Goal: Task Accomplishment & Management: Use online tool/utility

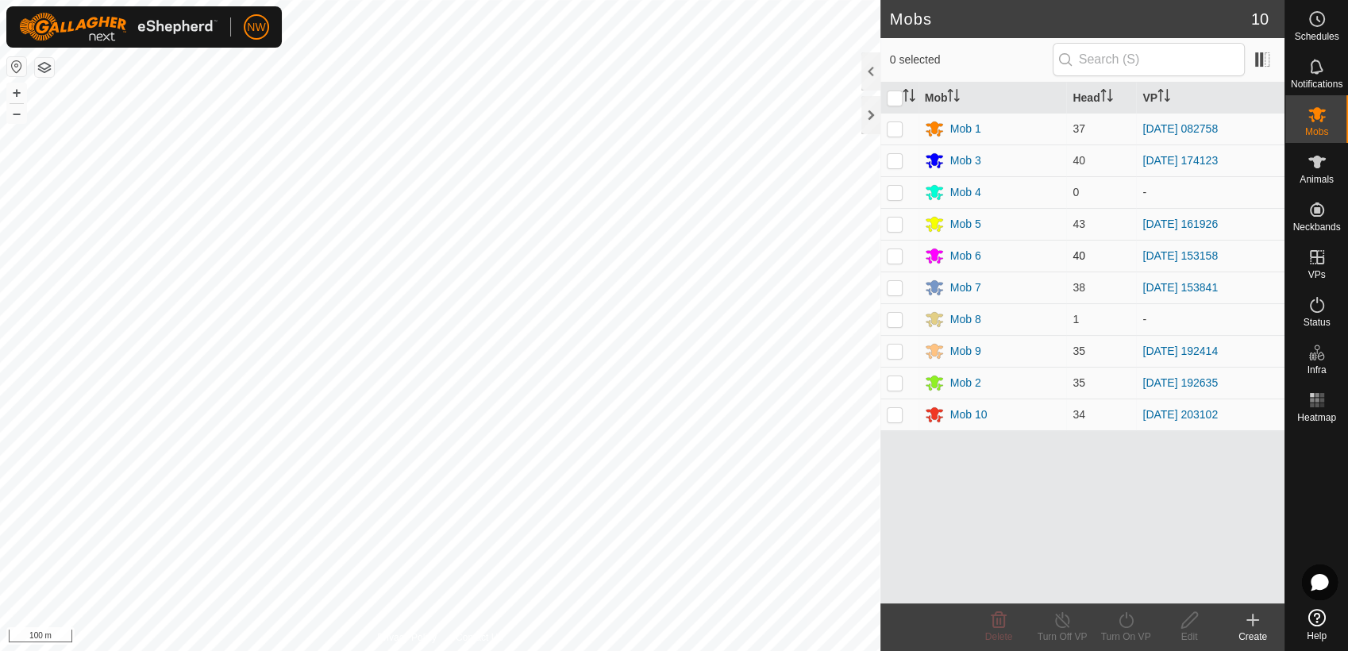
click at [896, 251] on p-checkbox at bounding box center [895, 255] width 16 height 13
checkbox input "true"
click at [1125, 617] on icon at bounding box center [1126, 620] width 14 height 16
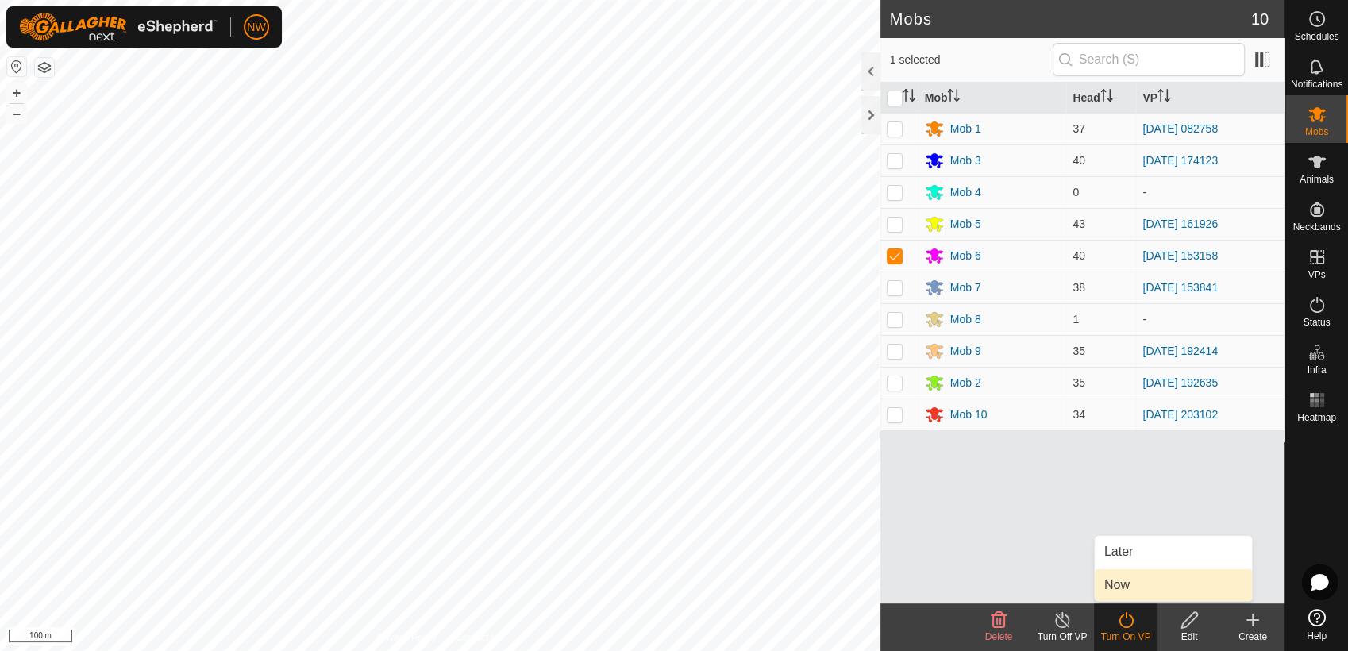
click at [1124, 581] on link "Now" at bounding box center [1173, 585] width 157 height 32
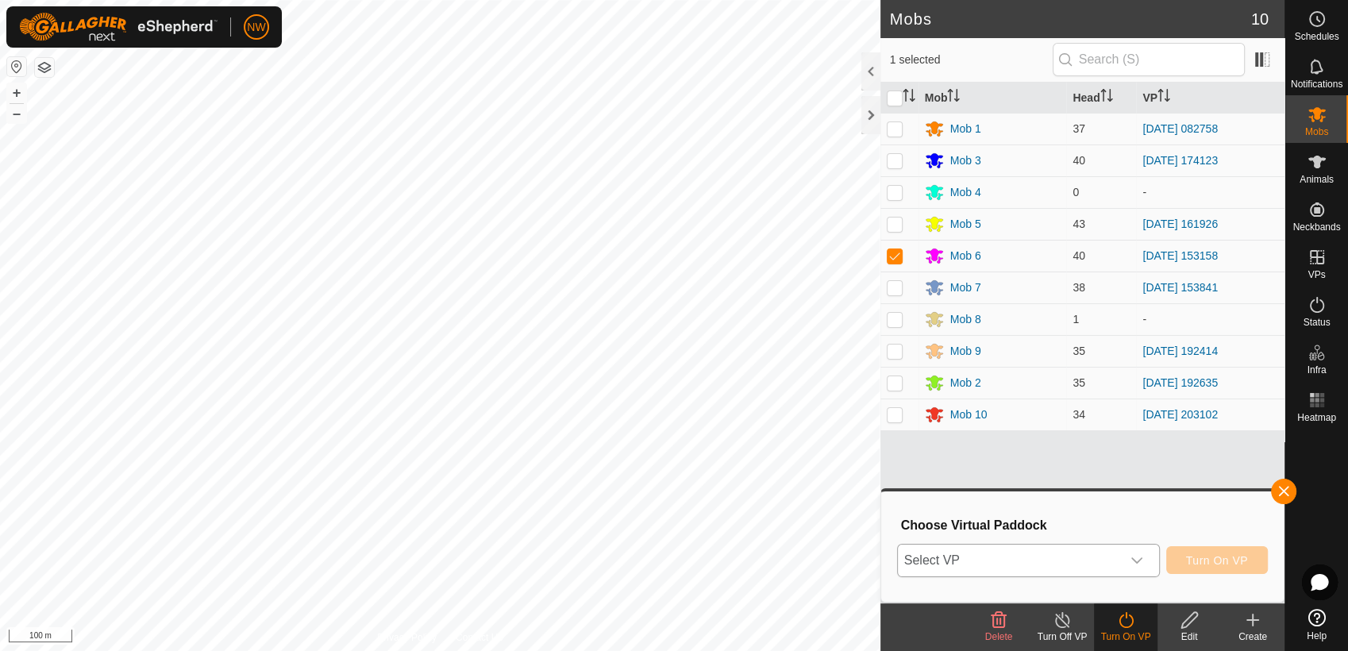
click at [1139, 559] on icon "dropdown trigger" at bounding box center [1137, 560] width 13 height 13
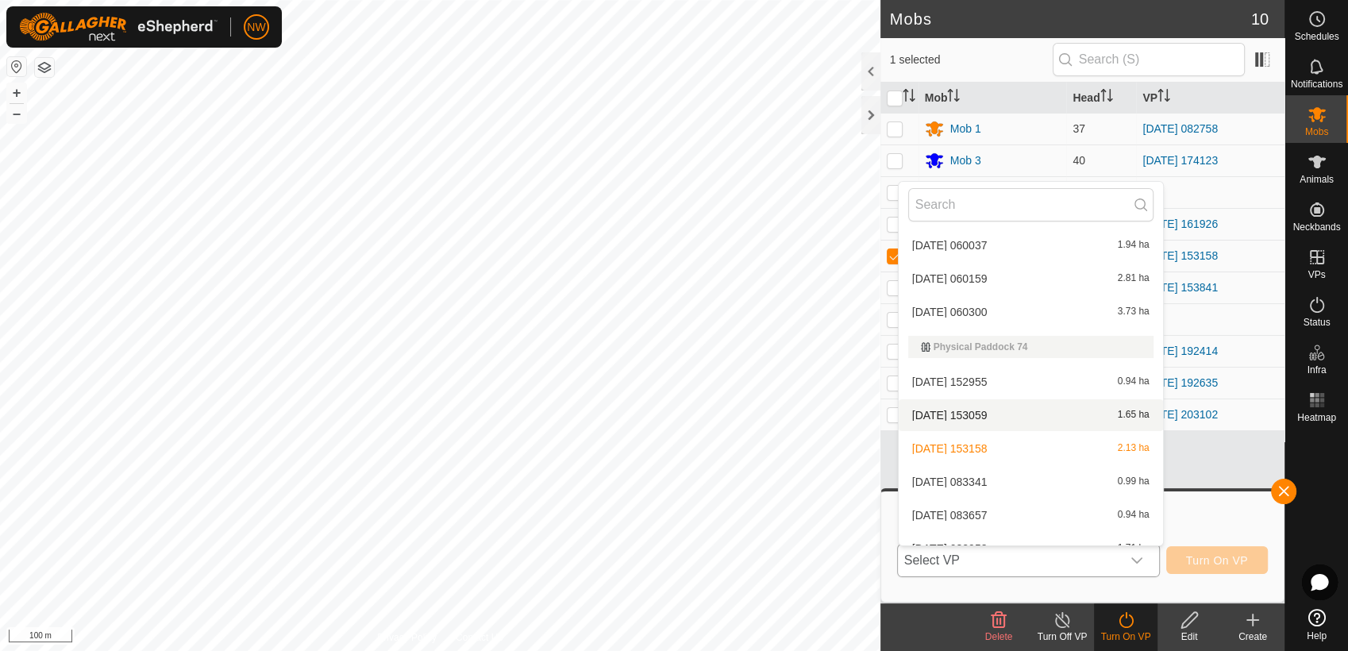
scroll to position [16435, 0]
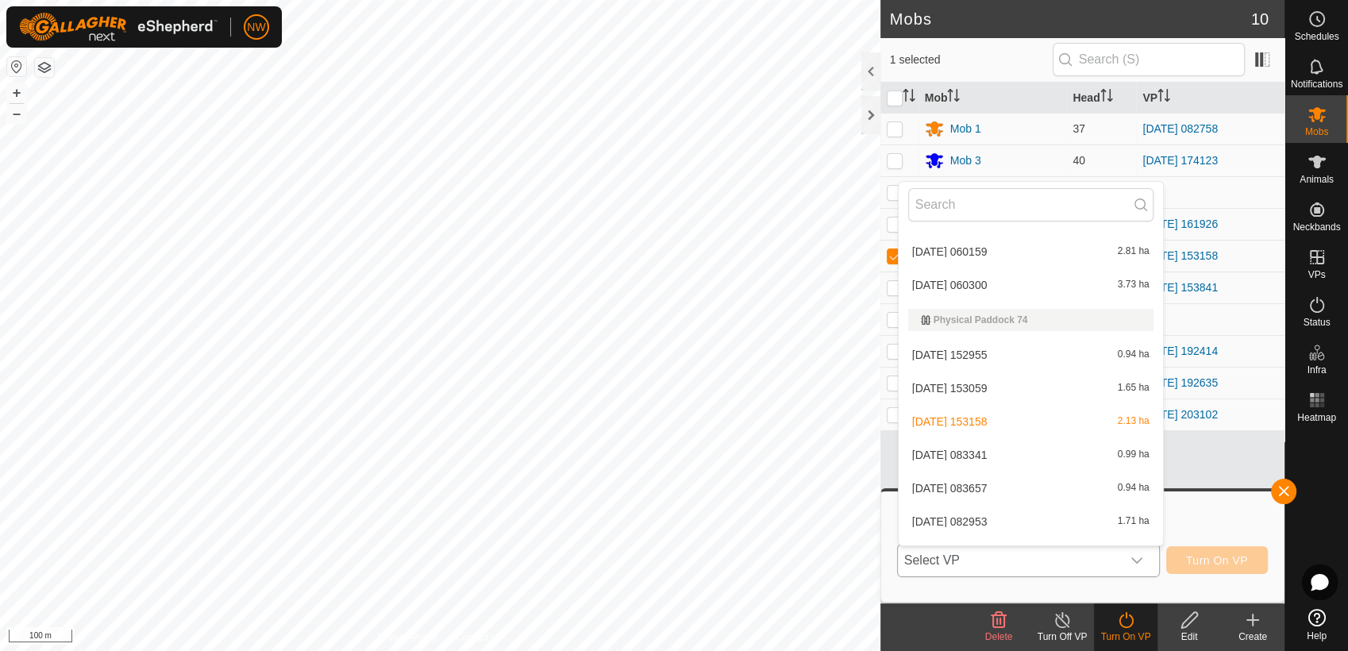
click at [979, 449] on li "[DATE] 083341 0.99 ha" at bounding box center [1031, 455] width 264 height 32
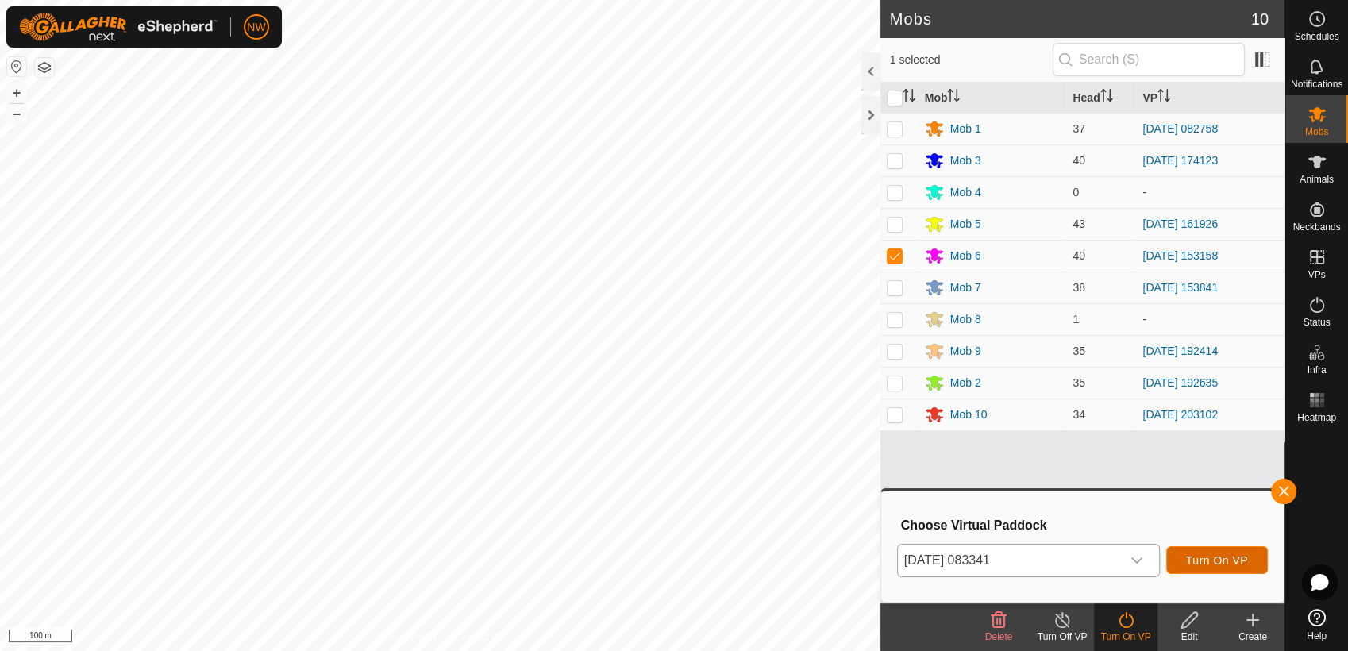
click at [1213, 560] on span "Turn On VP" at bounding box center [1217, 560] width 62 height 13
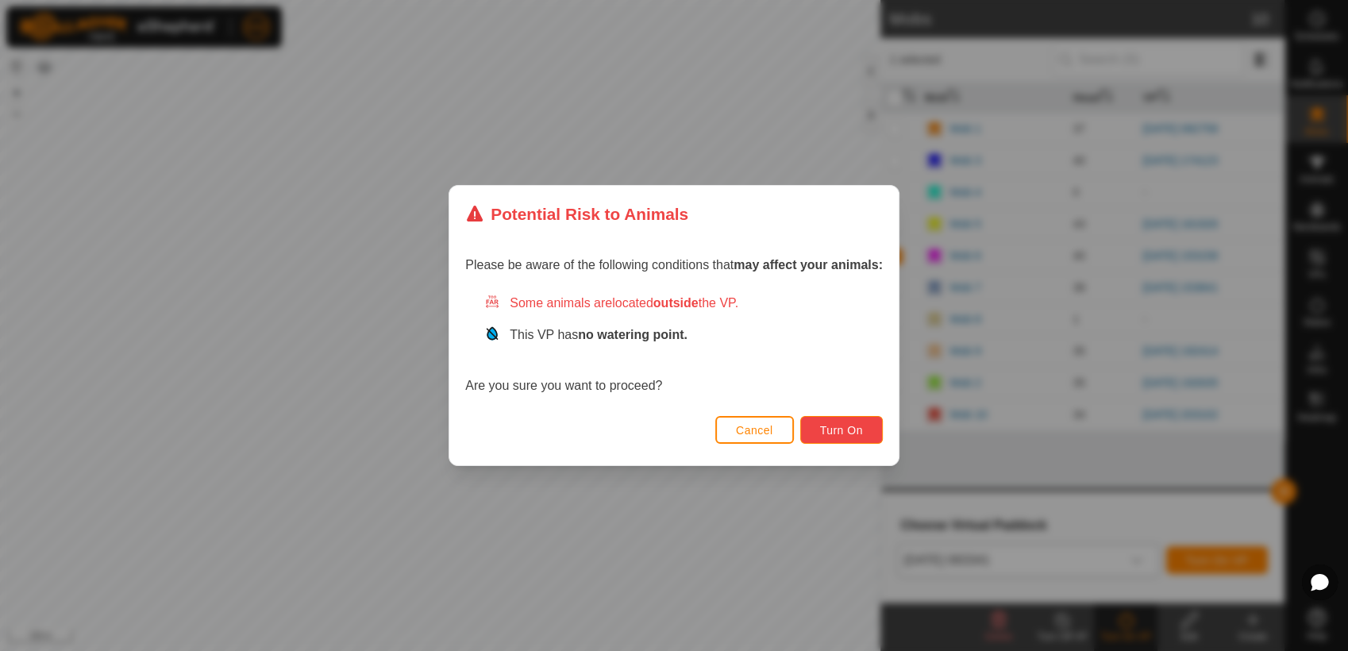
click at [842, 426] on span "Turn On" at bounding box center [841, 430] width 43 height 13
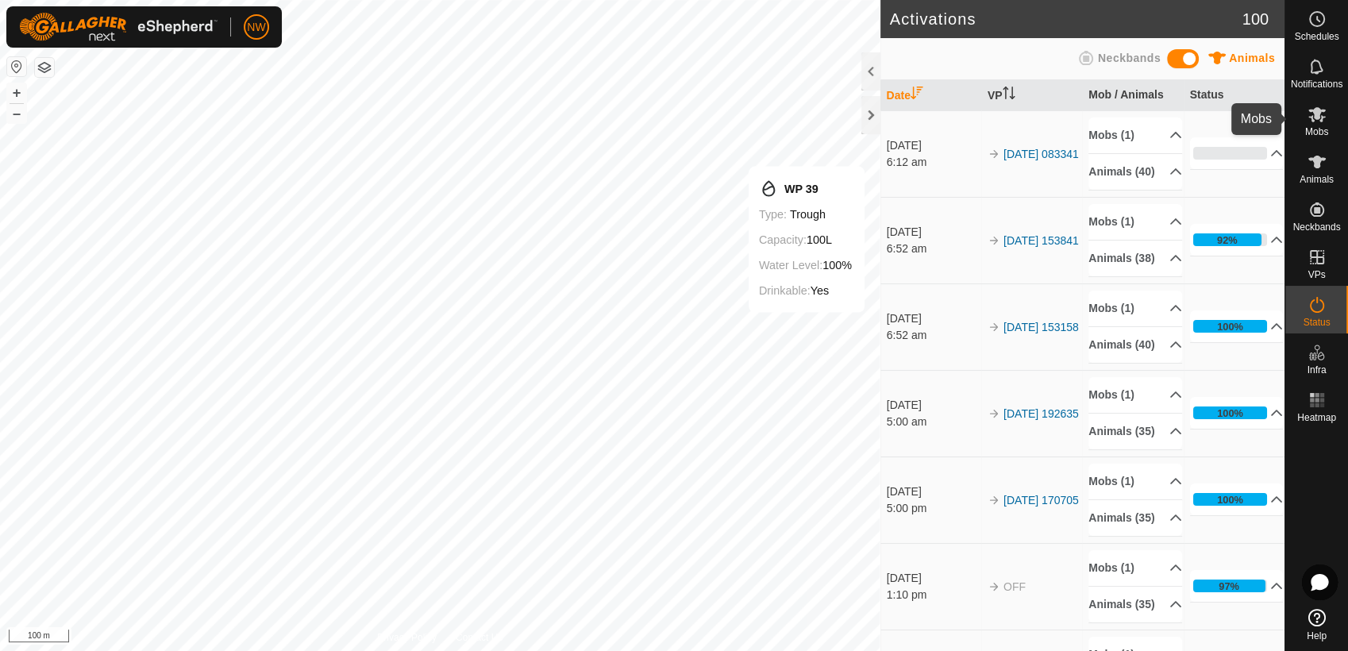
click at [1328, 116] on es-mob-svg-icon at bounding box center [1317, 114] width 29 height 25
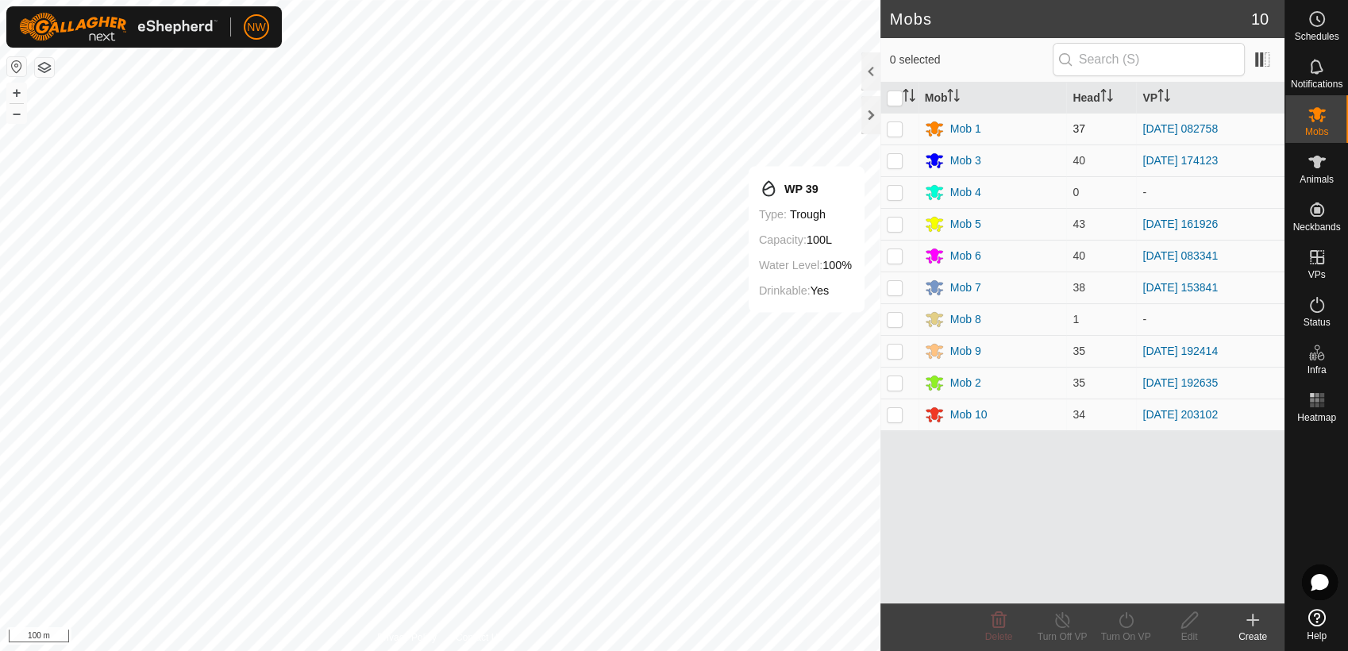
drag, startPoint x: 893, startPoint y: 131, endPoint x: 908, endPoint y: 149, distance: 23.7
click at [893, 132] on p-checkbox at bounding box center [895, 128] width 16 height 13
checkbox input "true"
click at [1127, 621] on icon at bounding box center [1126, 620] width 20 height 19
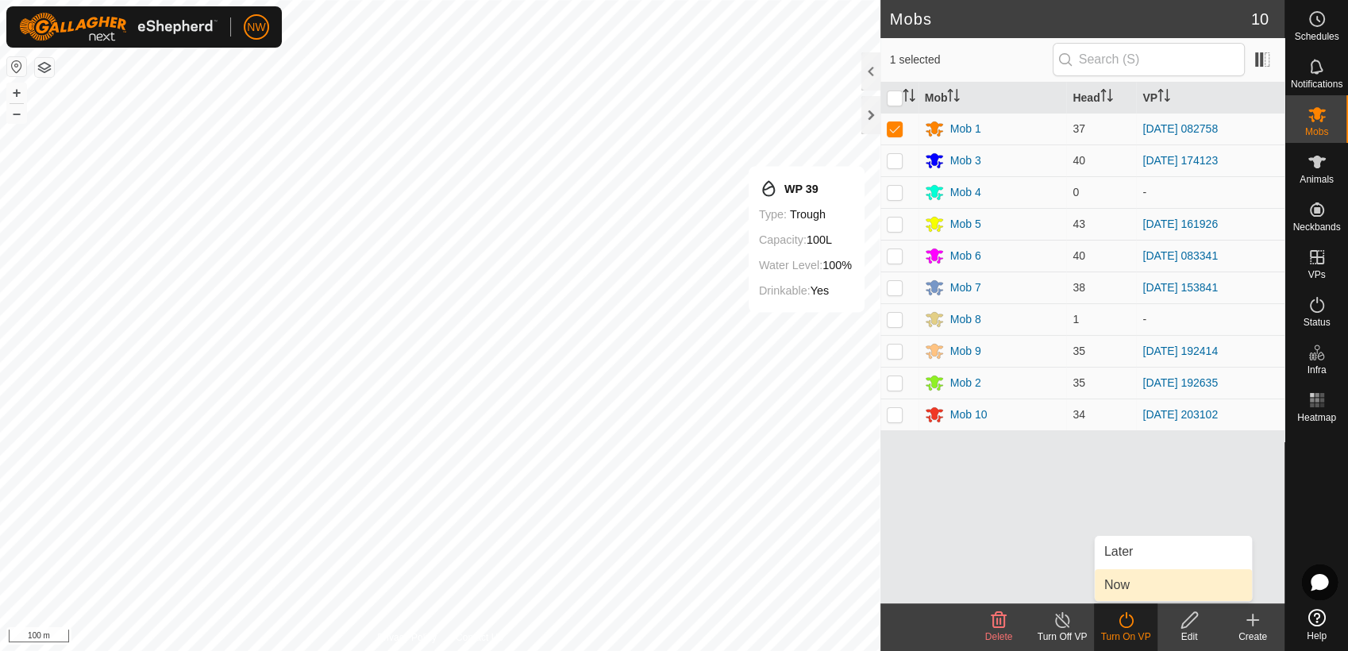
click at [1126, 580] on link "Now" at bounding box center [1173, 585] width 157 height 32
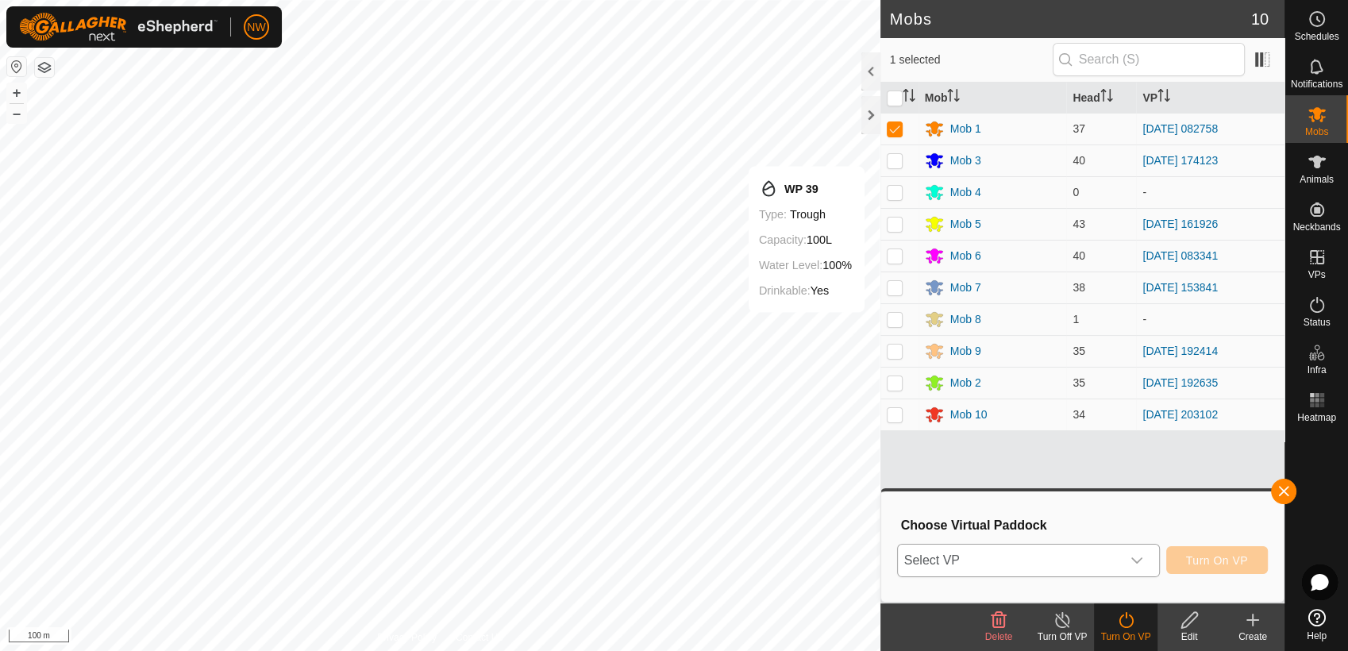
click at [1140, 557] on icon "dropdown trigger" at bounding box center [1137, 560] width 13 height 13
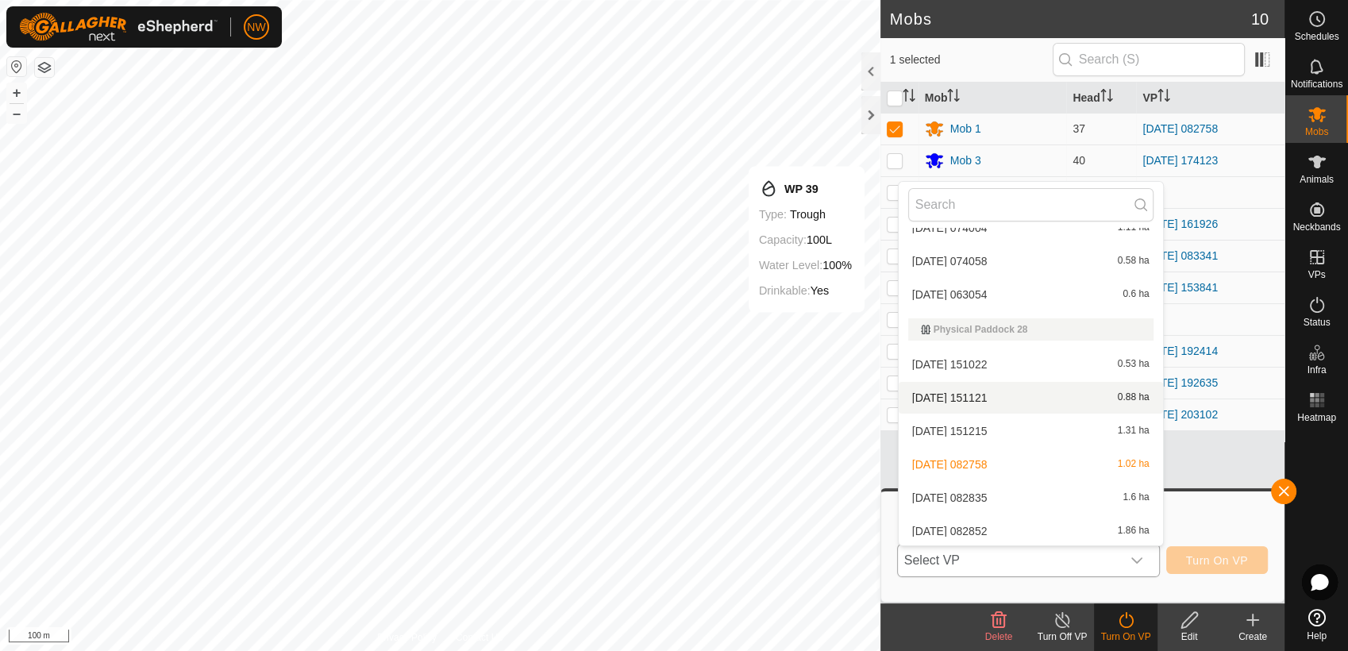
scroll to position [8892, 0]
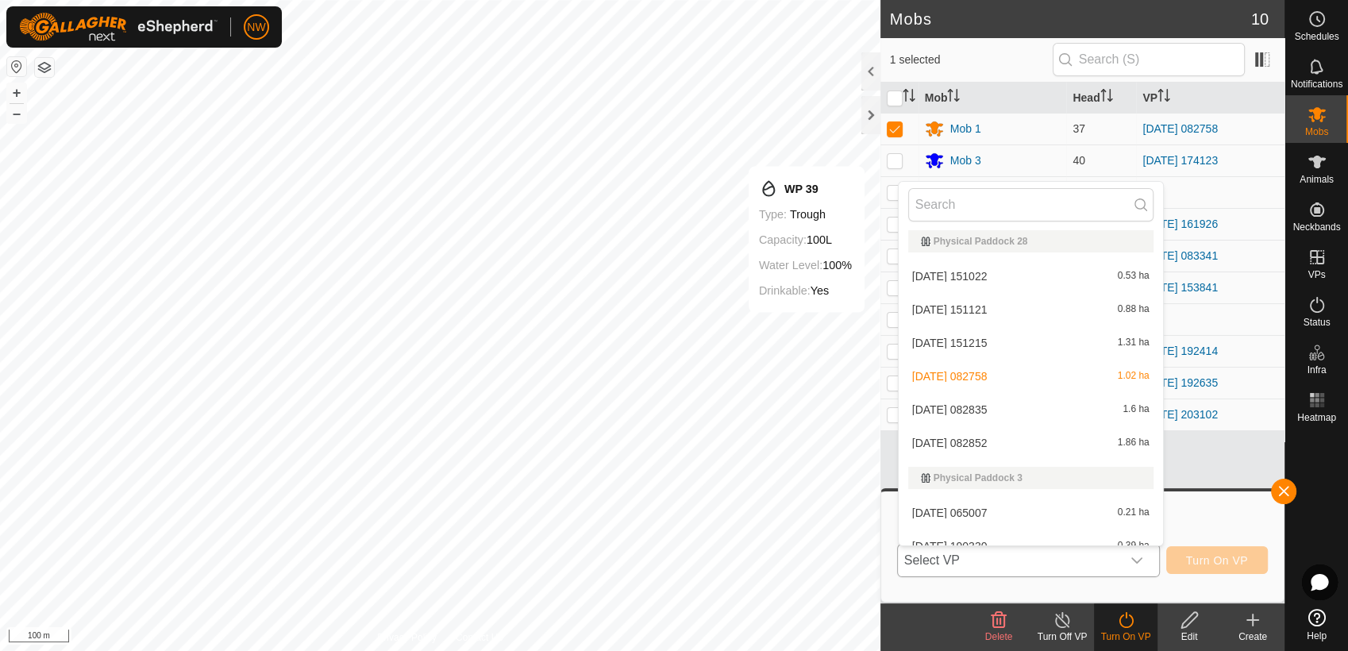
click at [979, 403] on li "[DATE] 082835 1.6 ha" at bounding box center [1031, 410] width 264 height 32
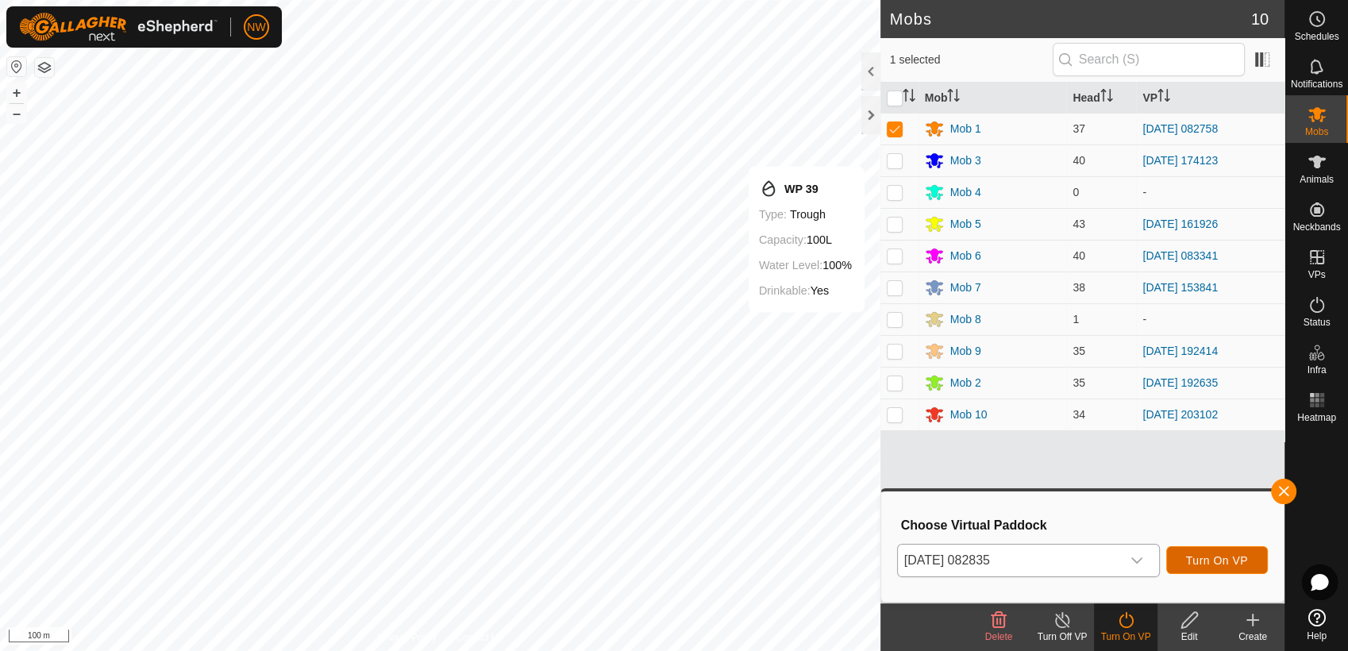
click at [1198, 559] on span "Turn On VP" at bounding box center [1217, 560] width 62 height 13
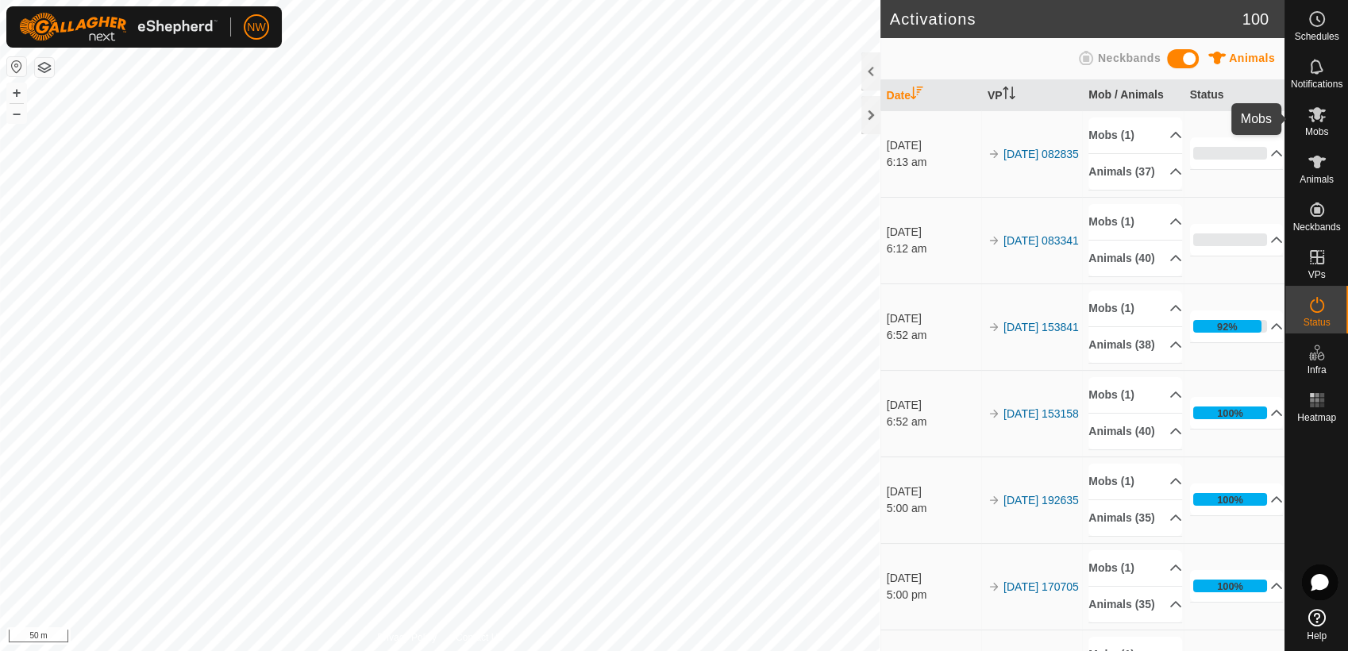
click at [1315, 117] on icon at bounding box center [1317, 114] width 17 height 15
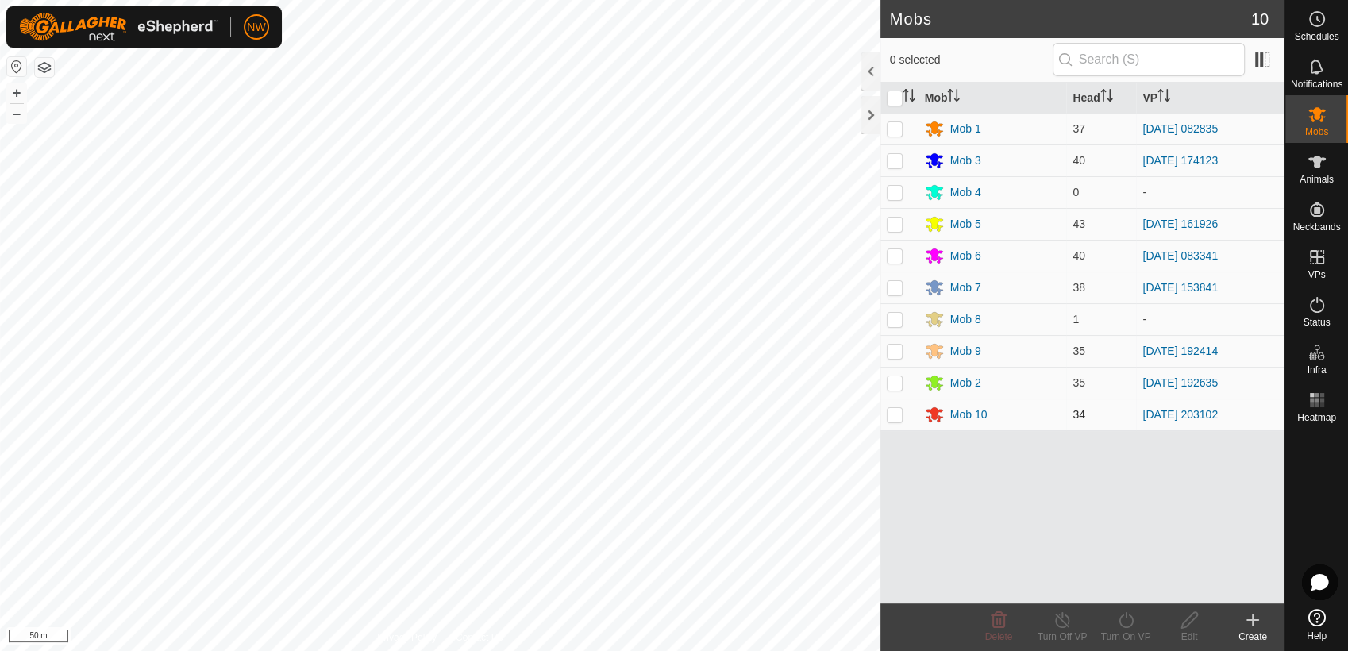
click at [893, 416] on p-checkbox at bounding box center [895, 414] width 16 height 13
checkbox input "true"
click at [1124, 623] on icon at bounding box center [1126, 620] width 20 height 19
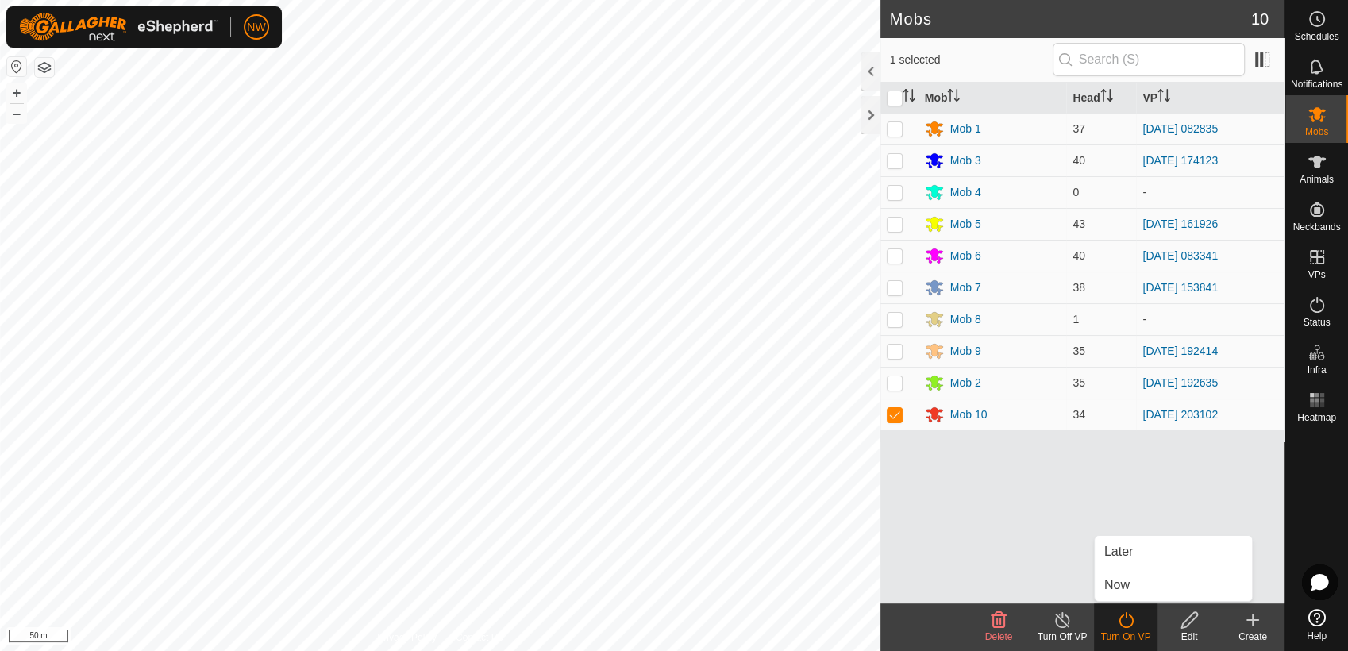
click at [1061, 619] on line at bounding box center [1062, 621] width 13 height 13
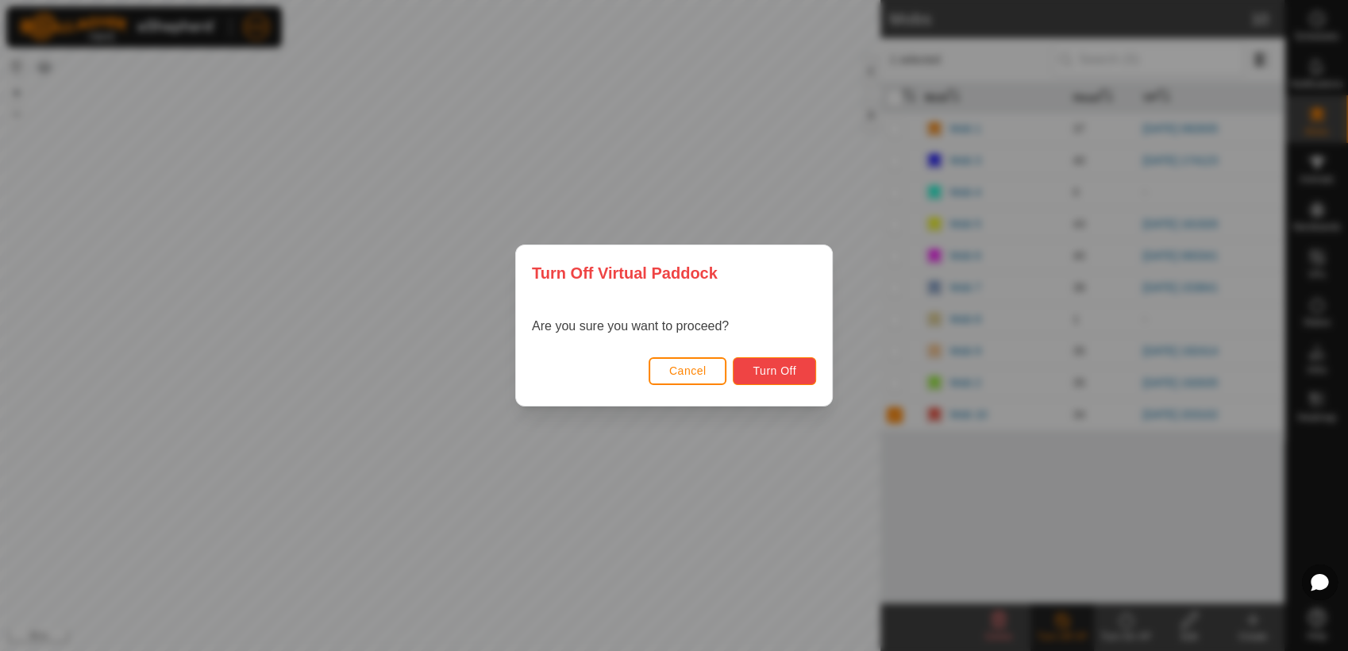
click at [788, 371] on span "Turn Off" at bounding box center [775, 370] width 44 height 13
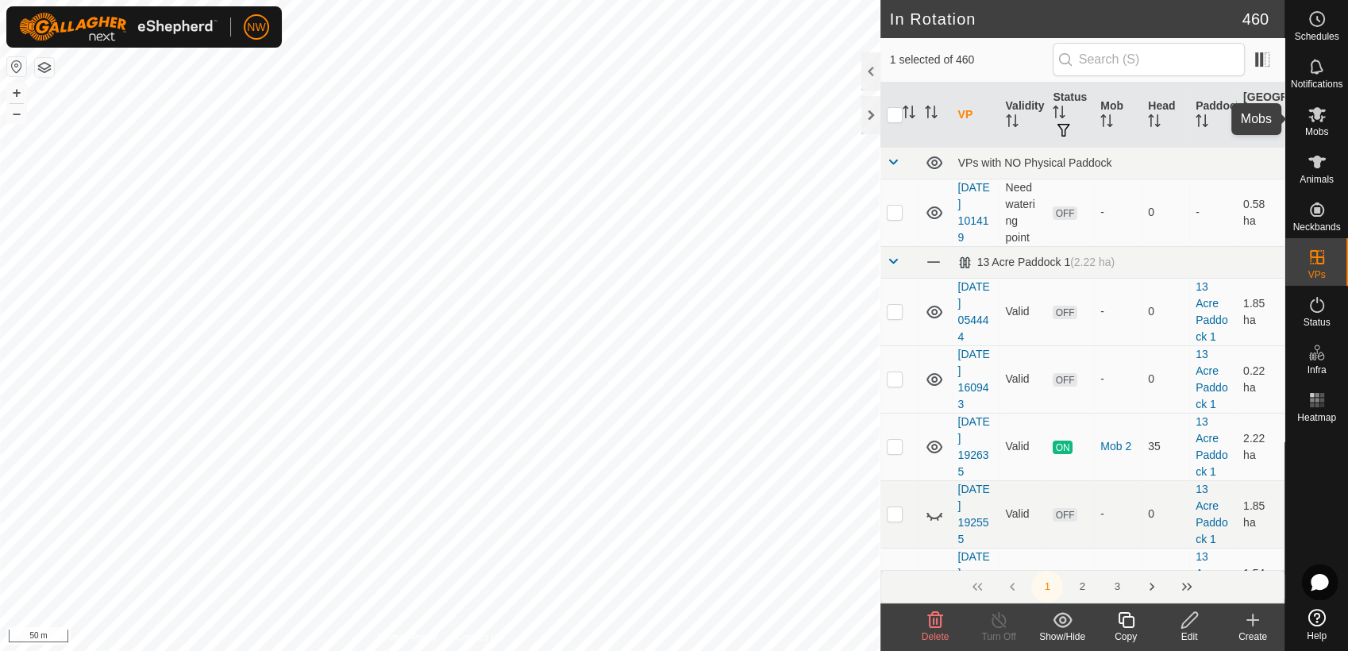
click at [1318, 115] on icon at bounding box center [1317, 114] width 17 height 15
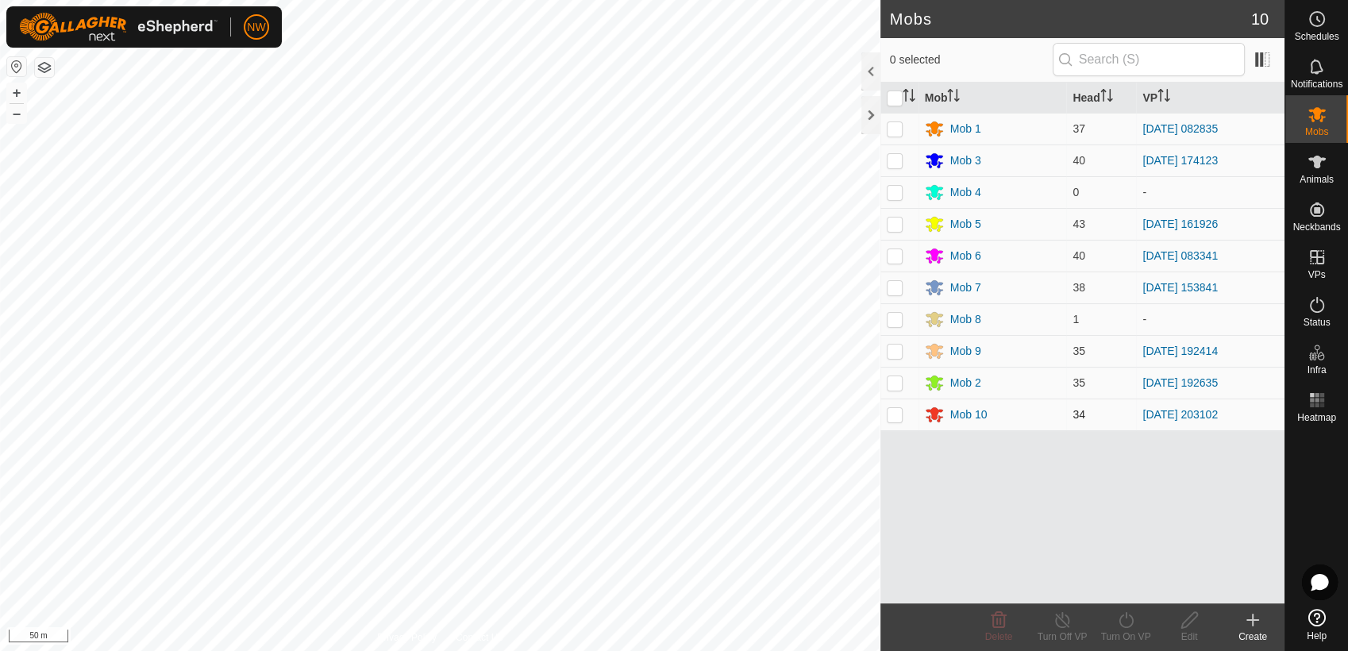
click at [900, 412] on p-checkbox at bounding box center [895, 414] width 16 height 13
checkbox input "true"
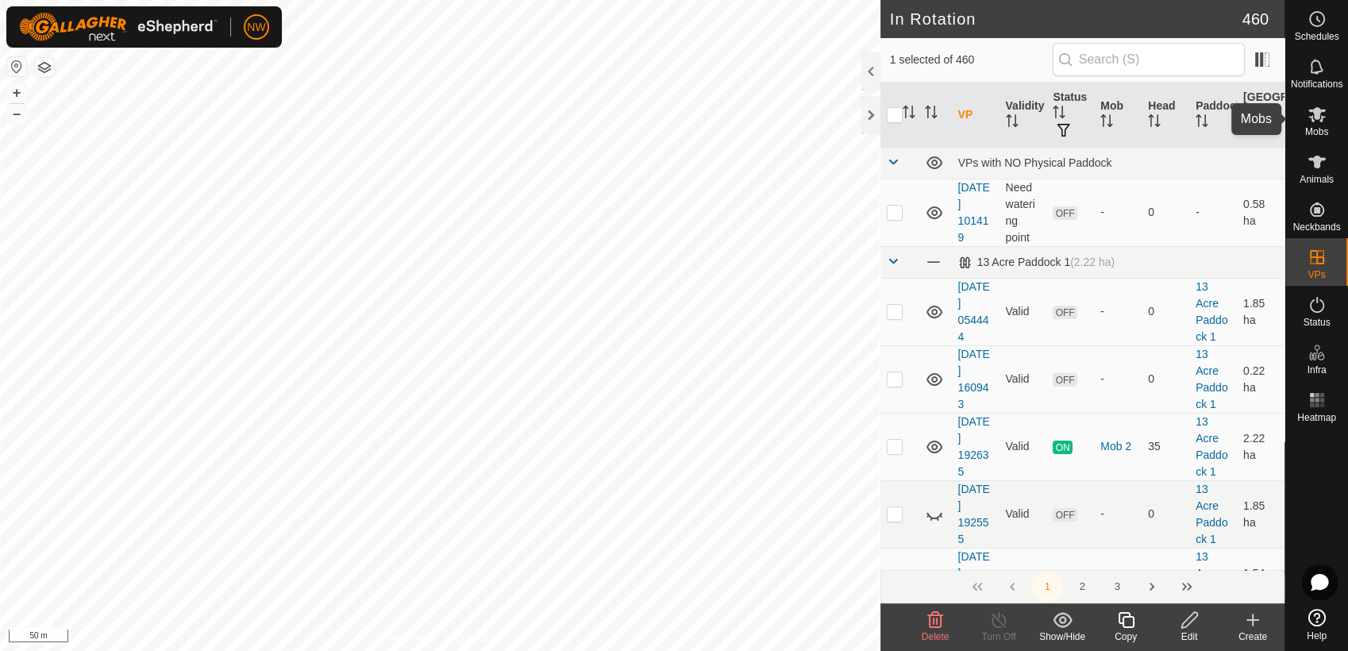
click at [1328, 119] on es-mob-svg-icon at bounding box center [1317, 114] width 29 height 25
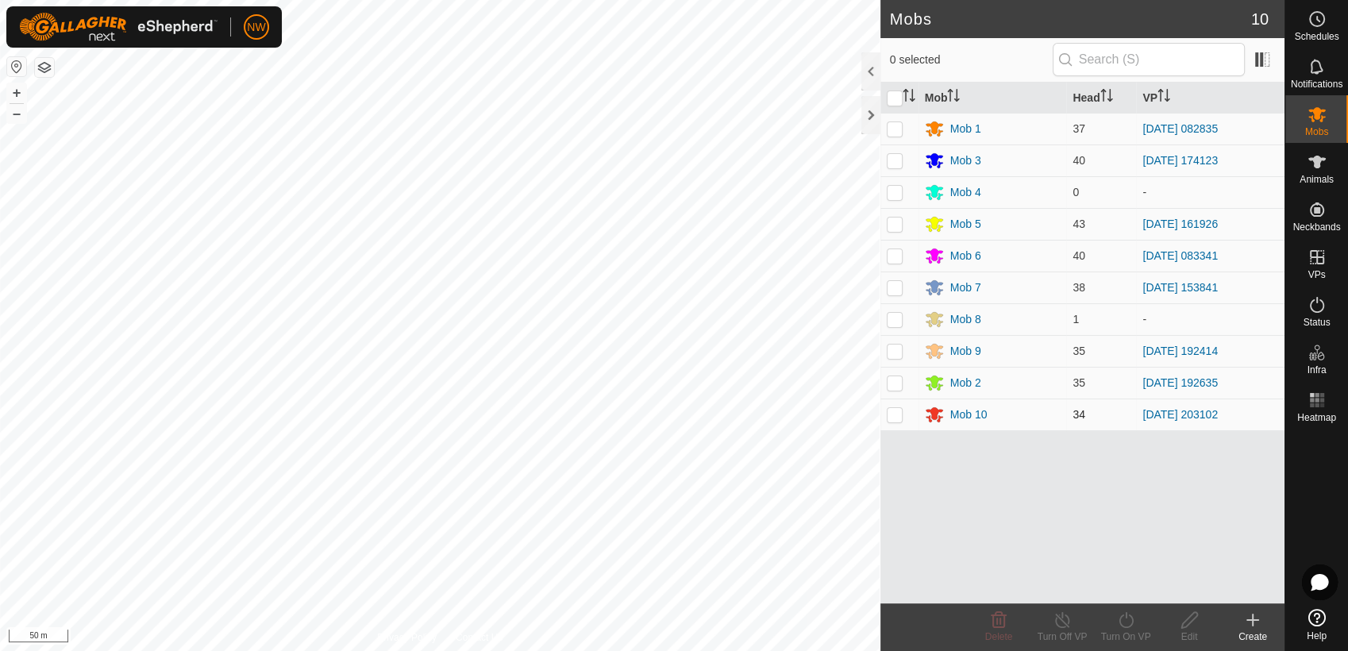
click at [899, 413] on p-checkbox at bounding box center [895, 414] width 16 height 13
checkbox input "true"
click at [1121, 620] on icon at bounding box center [1126, 620] width 20 height 19
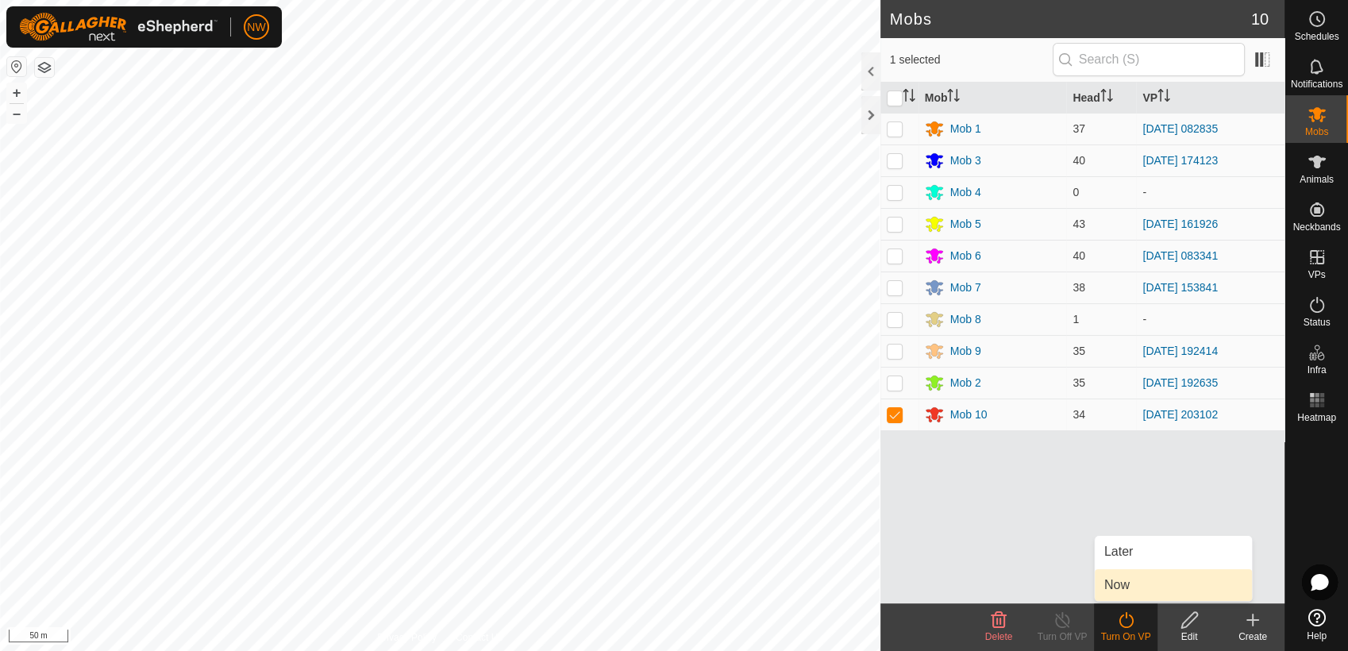
click at [1124, 580] on link "Now" at bounding box center [1173, 585] width 157 height 32
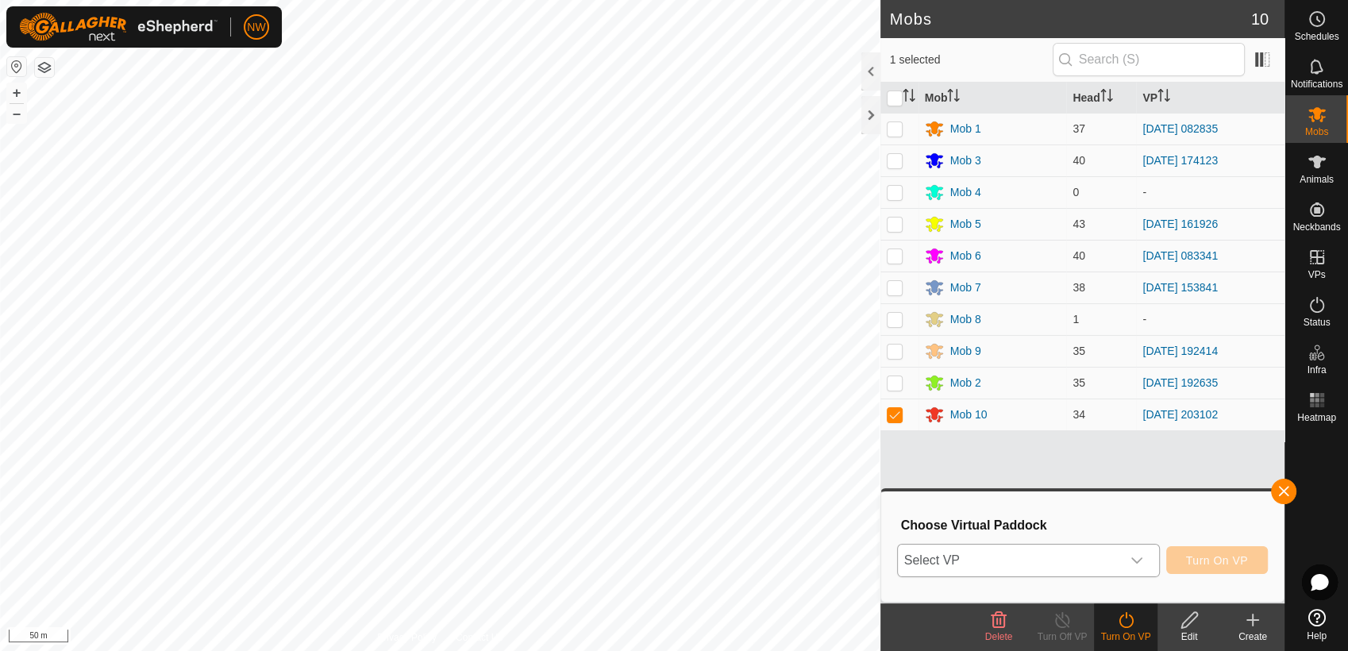
click at [1139, 557] on icon "dropdown trigger" at bounding box center [1137, 560] width 13 height 13
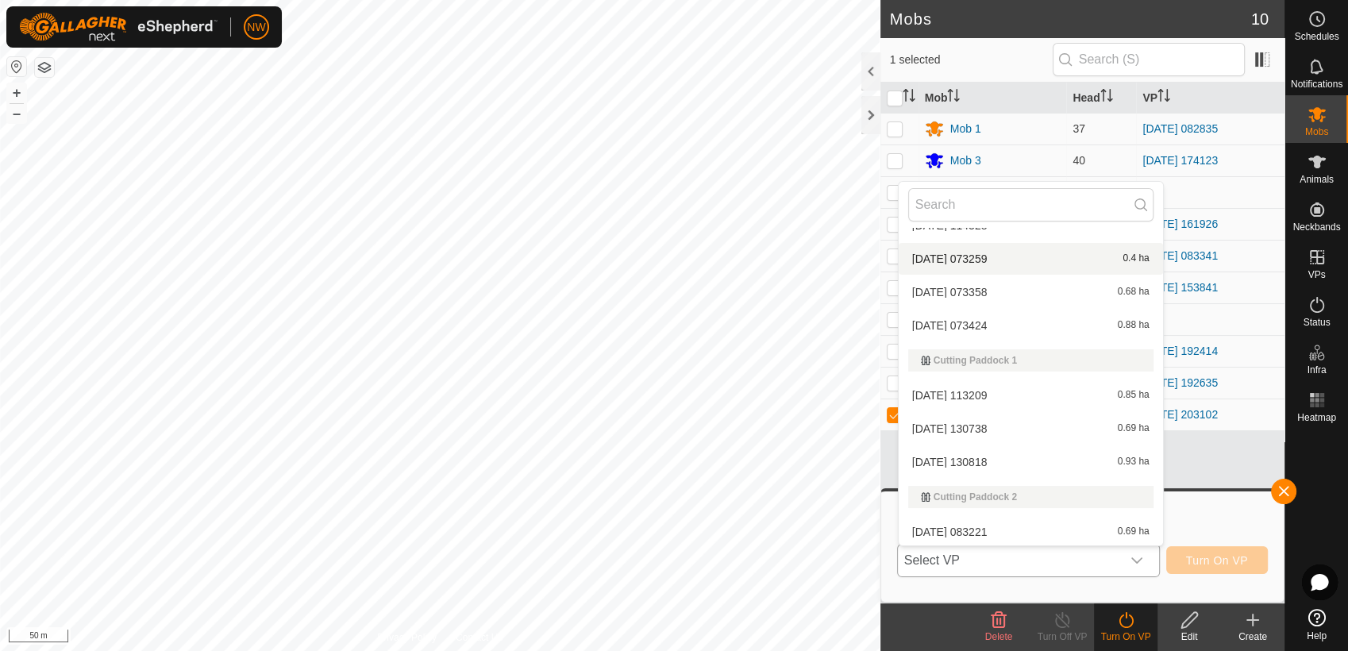
scroll to position [1589, 0]
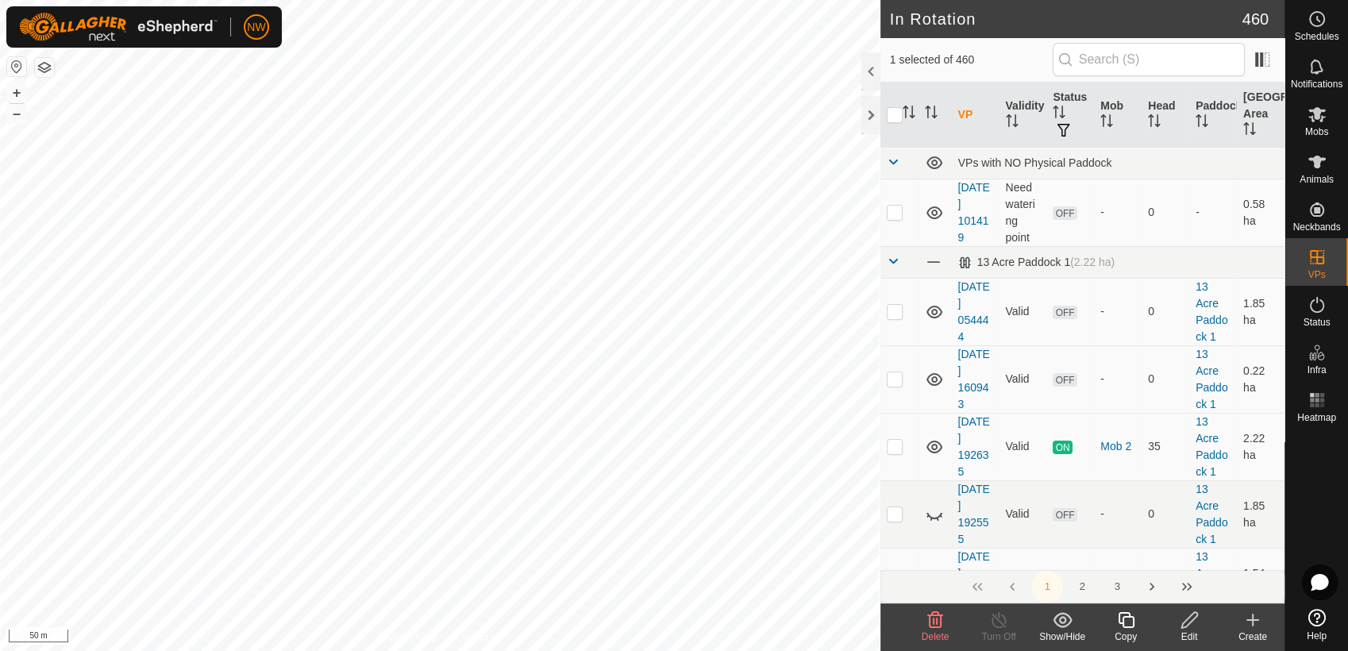
checkbox input "true"
checkbox input "false"
click at [1317, 115] on icon at bounding box center [1317, 114] width 17 height 15
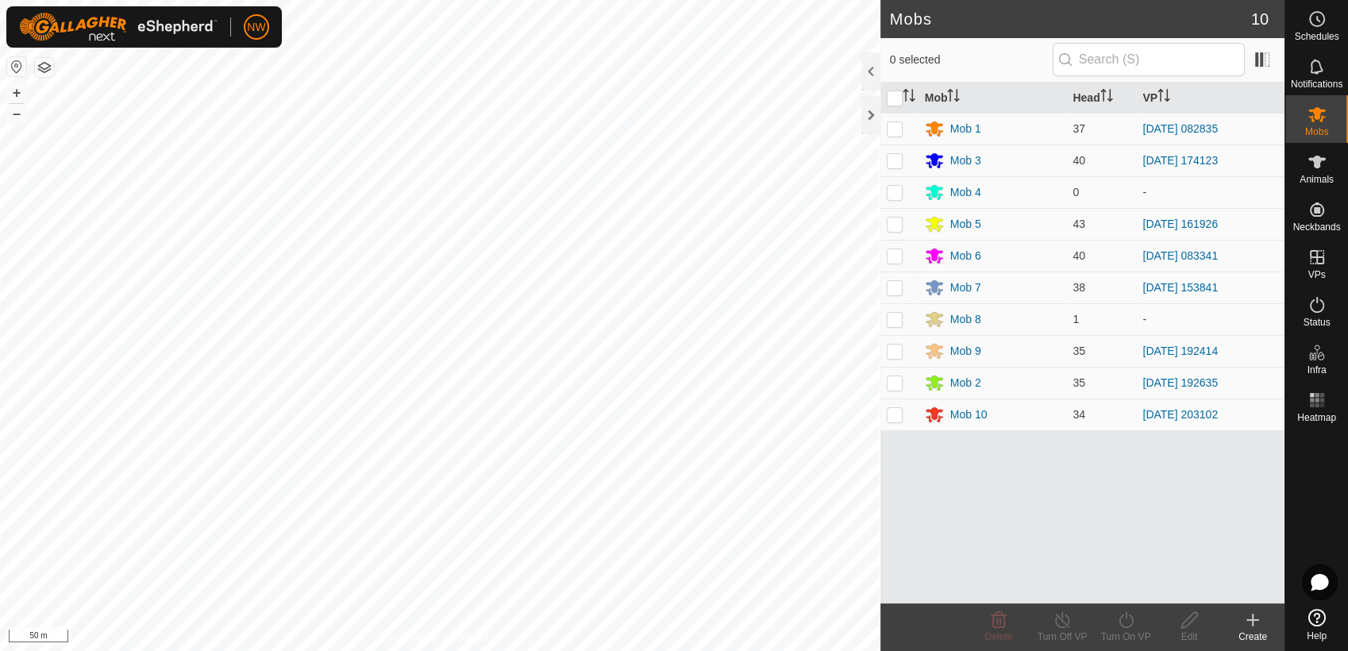
drag, startPoint x: 901, startPoint y: 414, endPoint x: 907, endPoint y: 432, distance: 18.3
click at [901, 419] on p-checkbox at bounding box center [895, 414] width 16 height 13
checkbox input "true"
click at [1128, 621] on icon at bounding box center [1126, 620] width 20 height 19
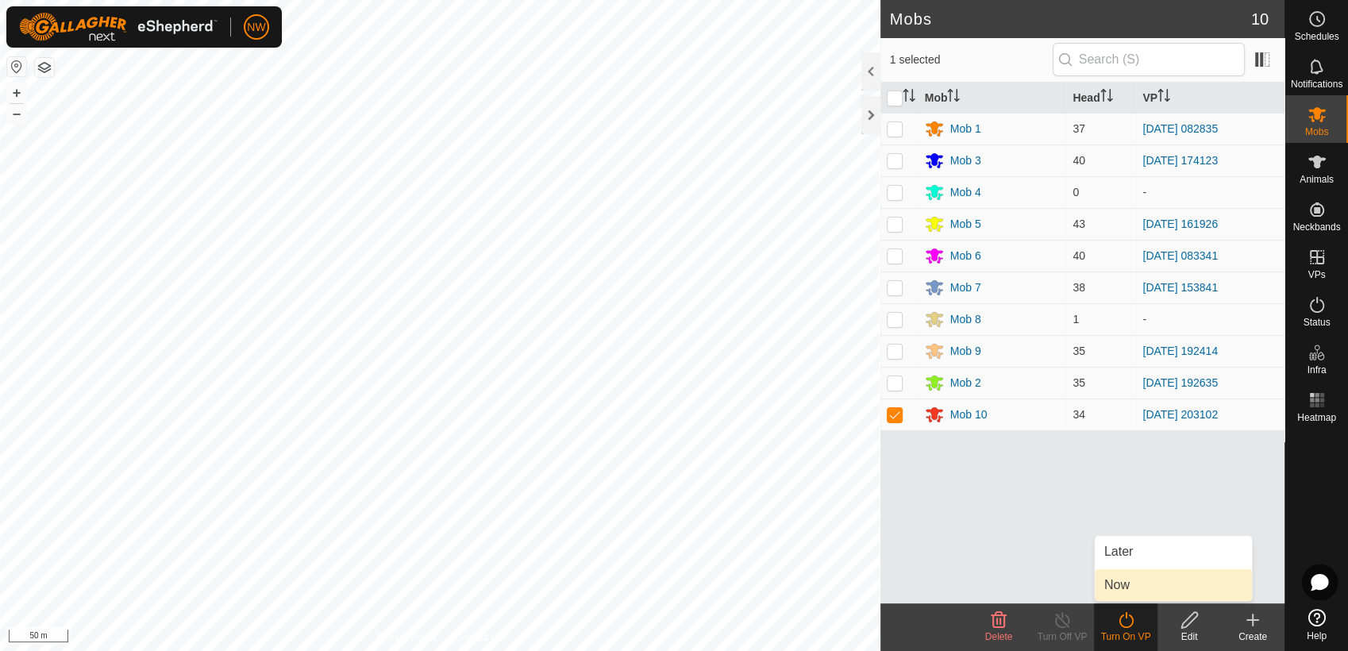
click at [1124, 585] on link "Now" at bounding box center [1173, 585] width 157 height 32
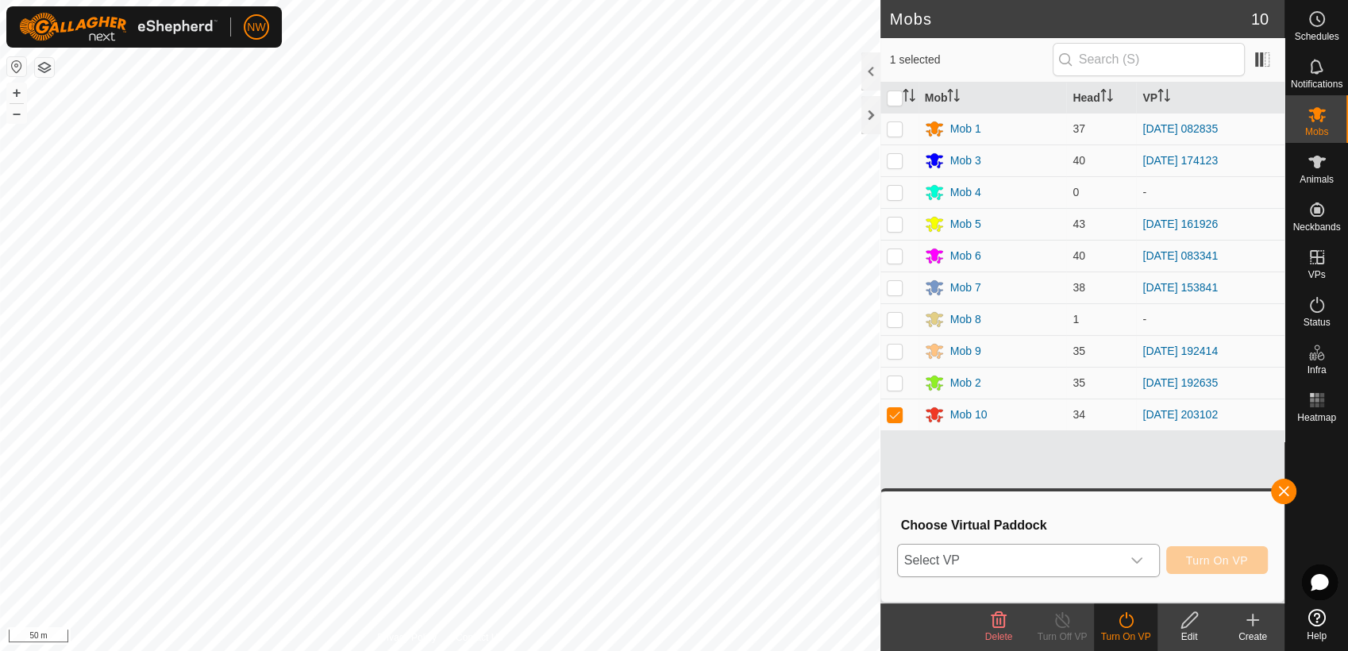
click at [1141, 556] on icon "dropdown trigger" at bounding box center [1137, 560] width 13 height 13
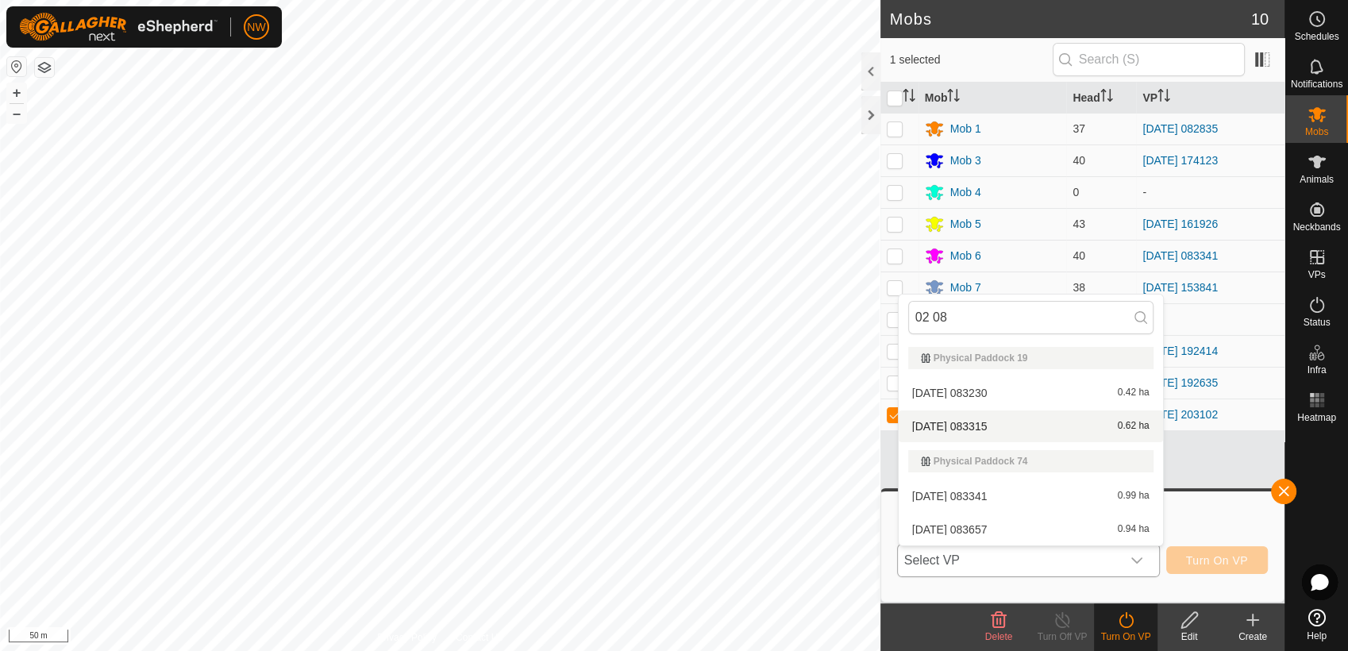
type input "02 08"
click at [984, 416] on li "[DATE] 083315 0.62 ha" at bounding box center [1031, 427] width 264 height 32
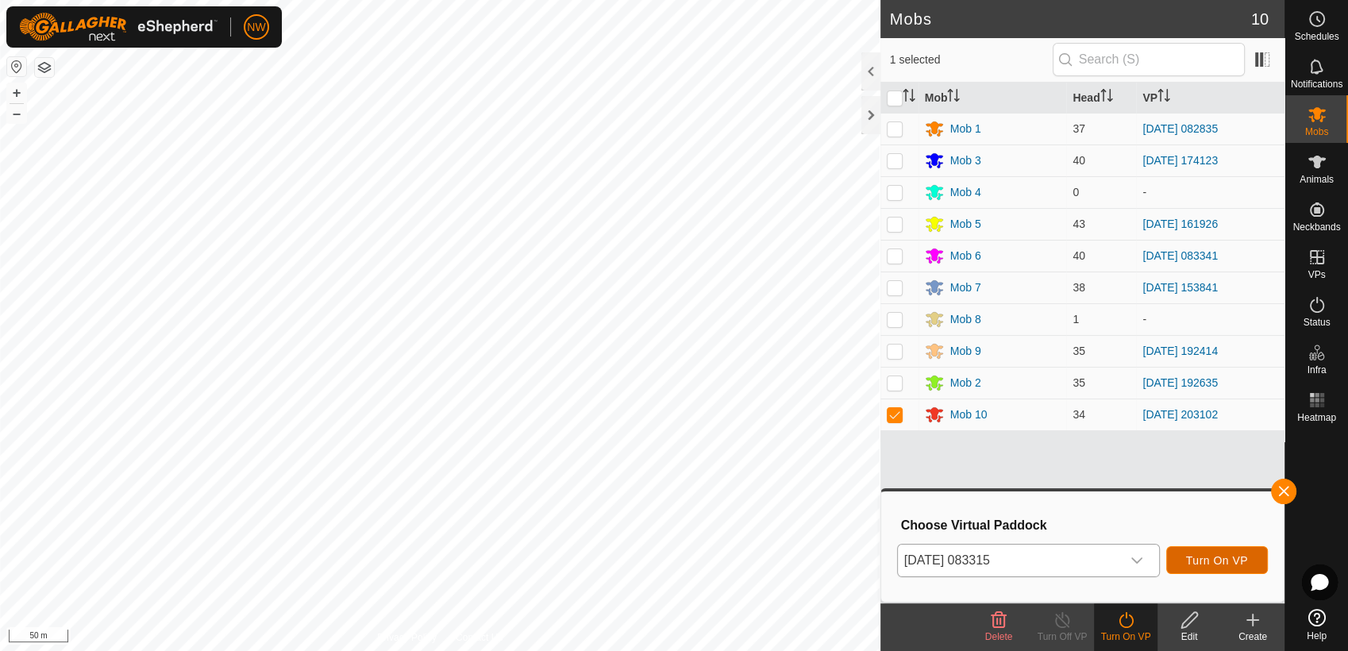
click at [1212, 562] on span "Turn On VP" at bounding box center [1217, 560] width 62 height 13
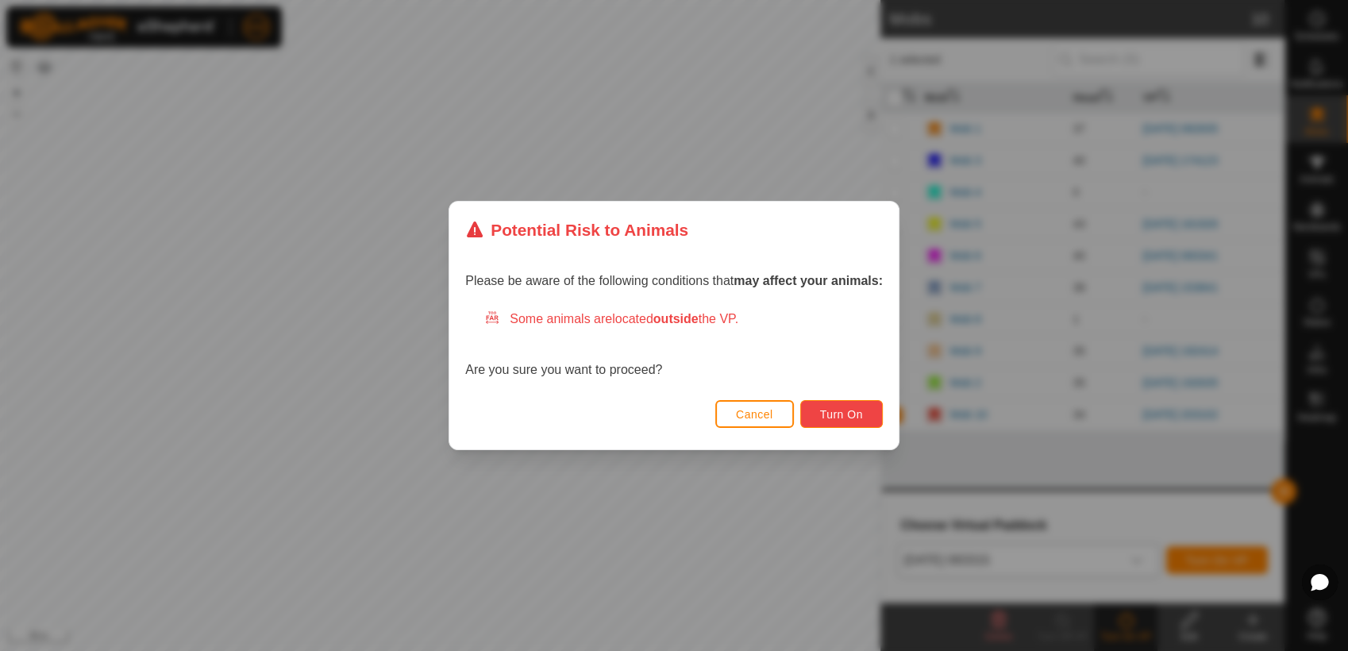
click at [846, 408] on span "Turn On" at bounding box center [841, 414] width 43 height 13
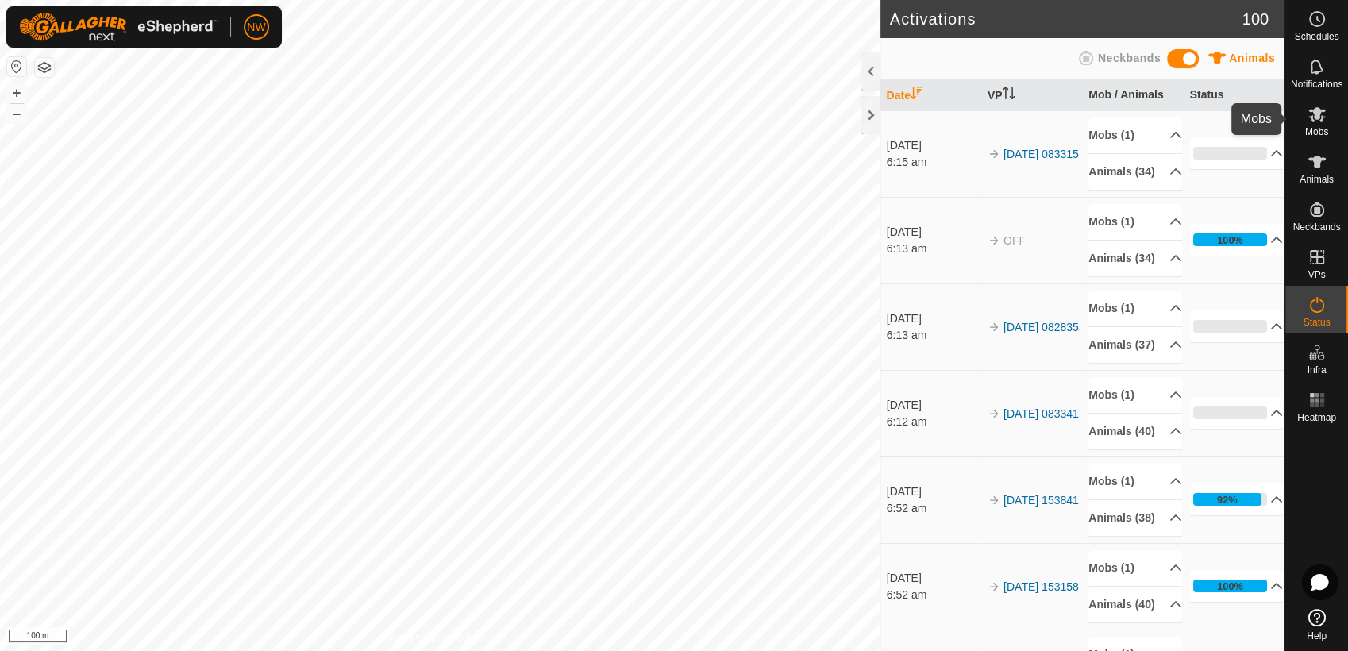
click at [1322, 121] on icon at bounding box center [1317, 114] width 19 height 19
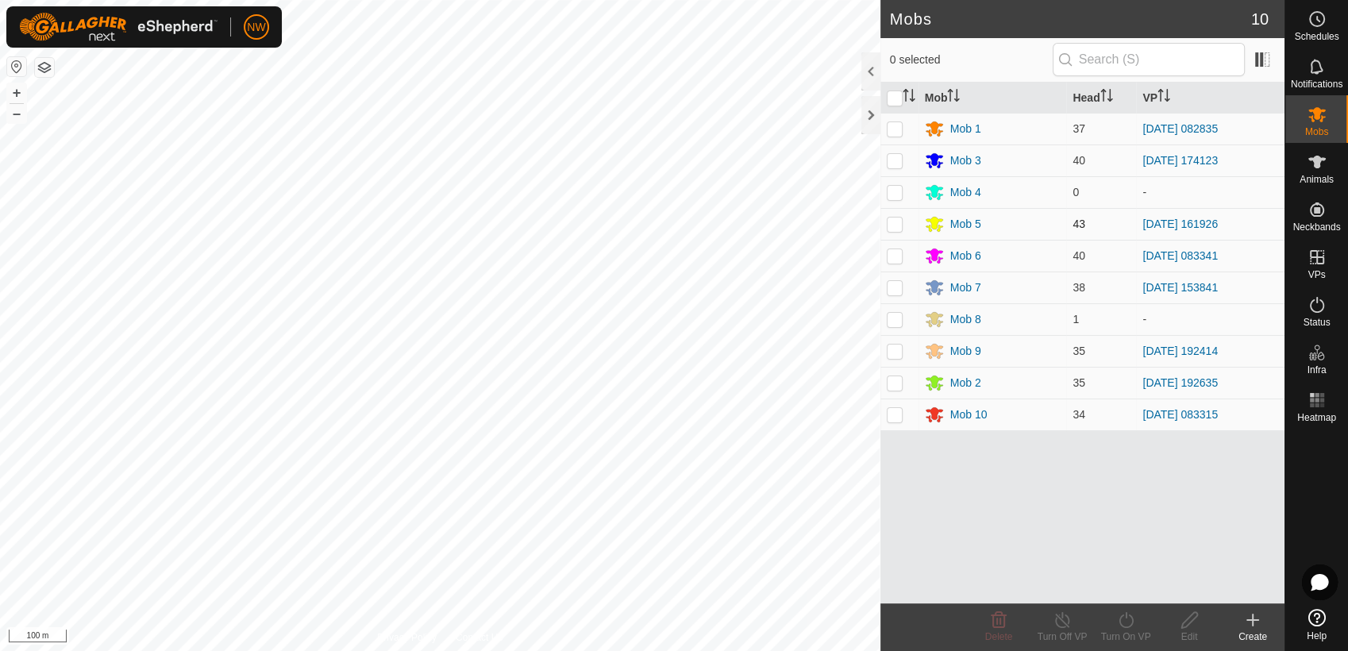
click at [896, 224] on p-checkbox at bounding box center [895, 224] width 16 height 13
checkbox input "true"
click at [1064, 623] on line at bounding box center [1062, 621] width 13 height 13
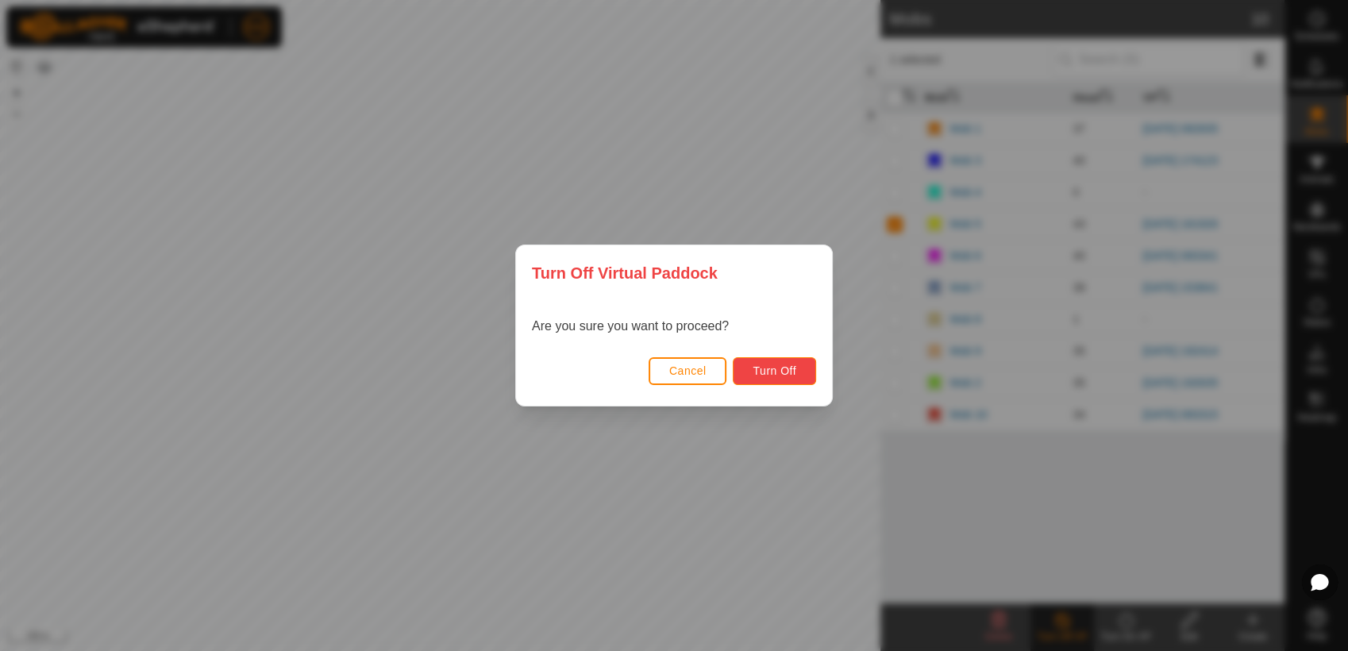
click at [797, 368] on button "Turn Off" at bounding box center [774, 371] width 83 height 28
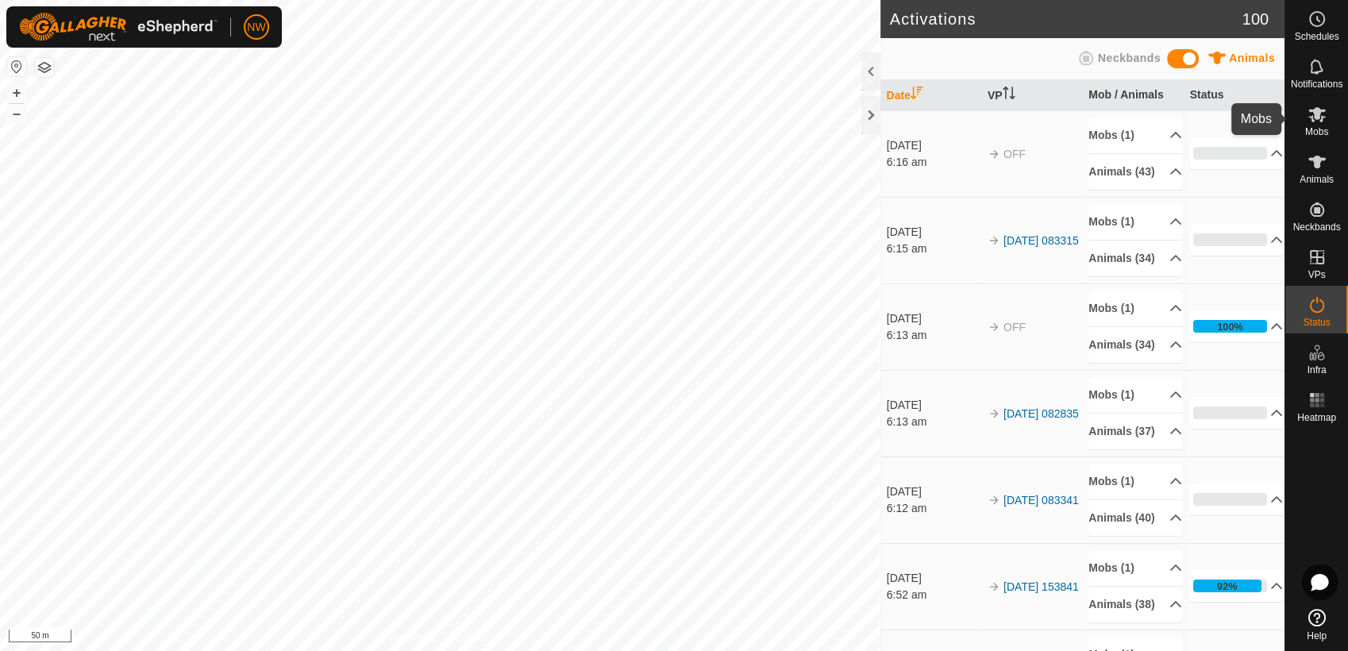
click at [1319, 115] on icon at bounding box center [1317, 114] width 19 height 19
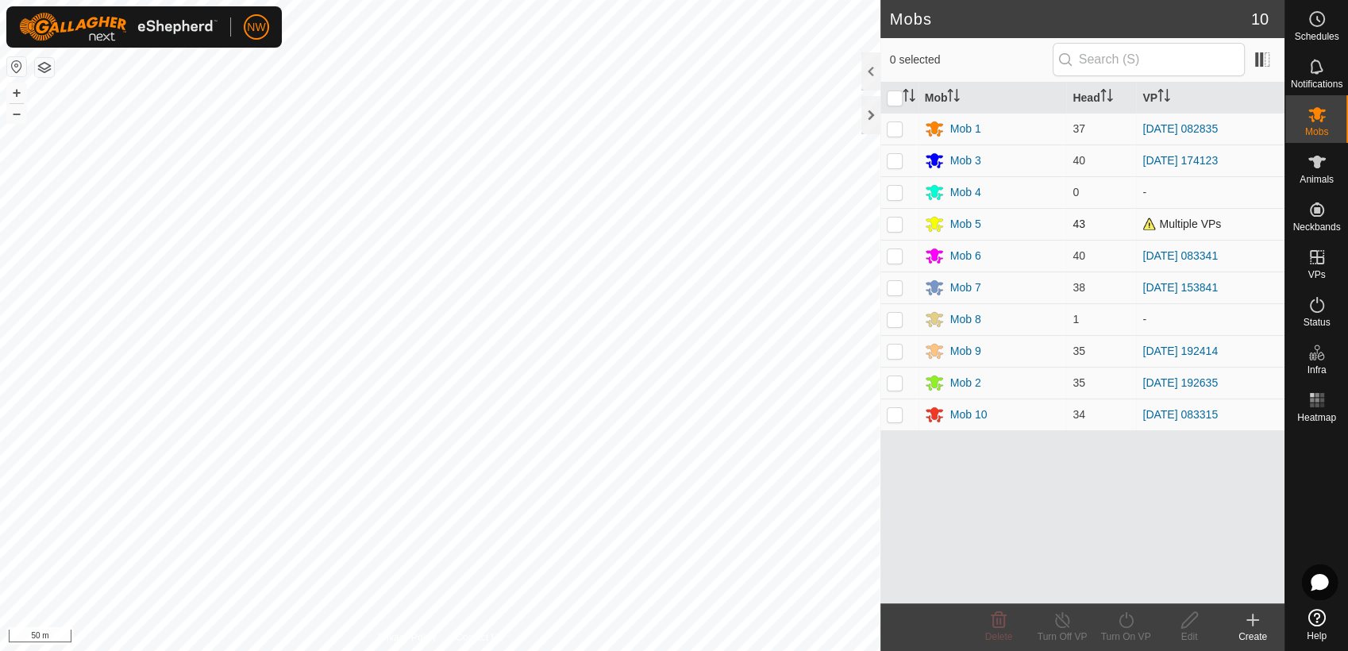
click at [895, 222] on p-checkbox at bounding box center [895, 224] width 16 height 13
checkbox input "true"
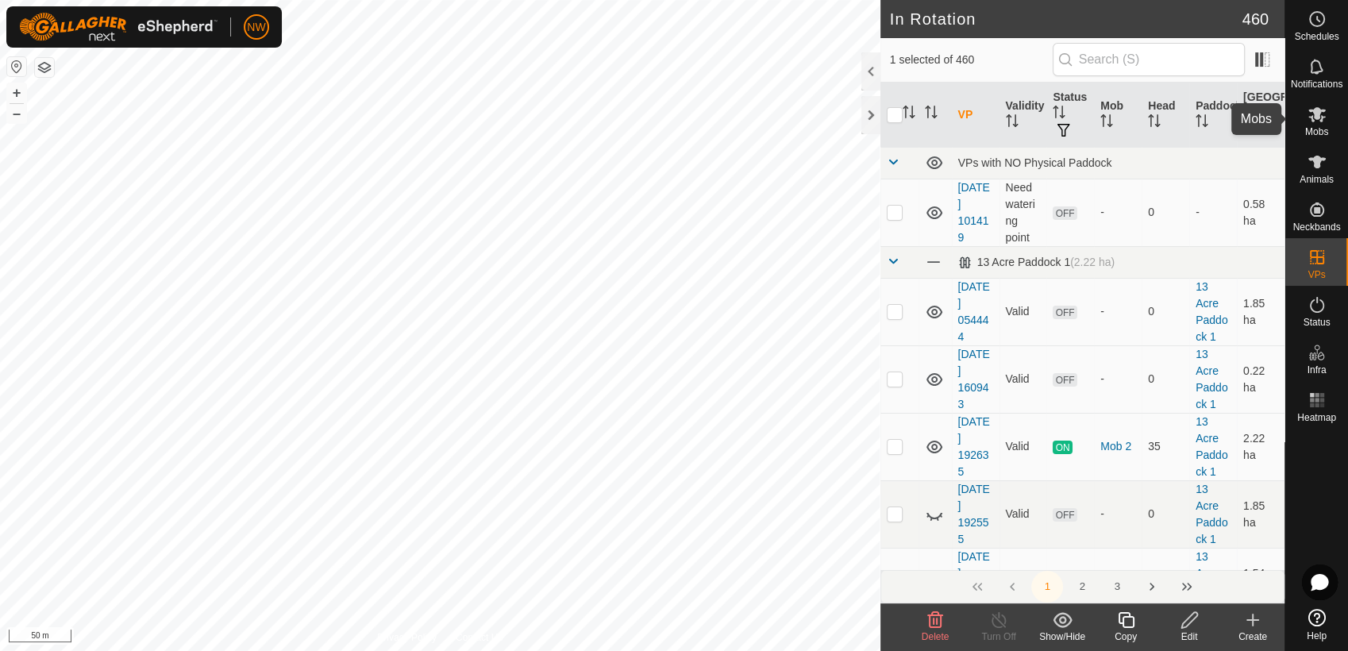
click at [1324, 123] on icon at bounding box center [1317, 114] width 19 height 19
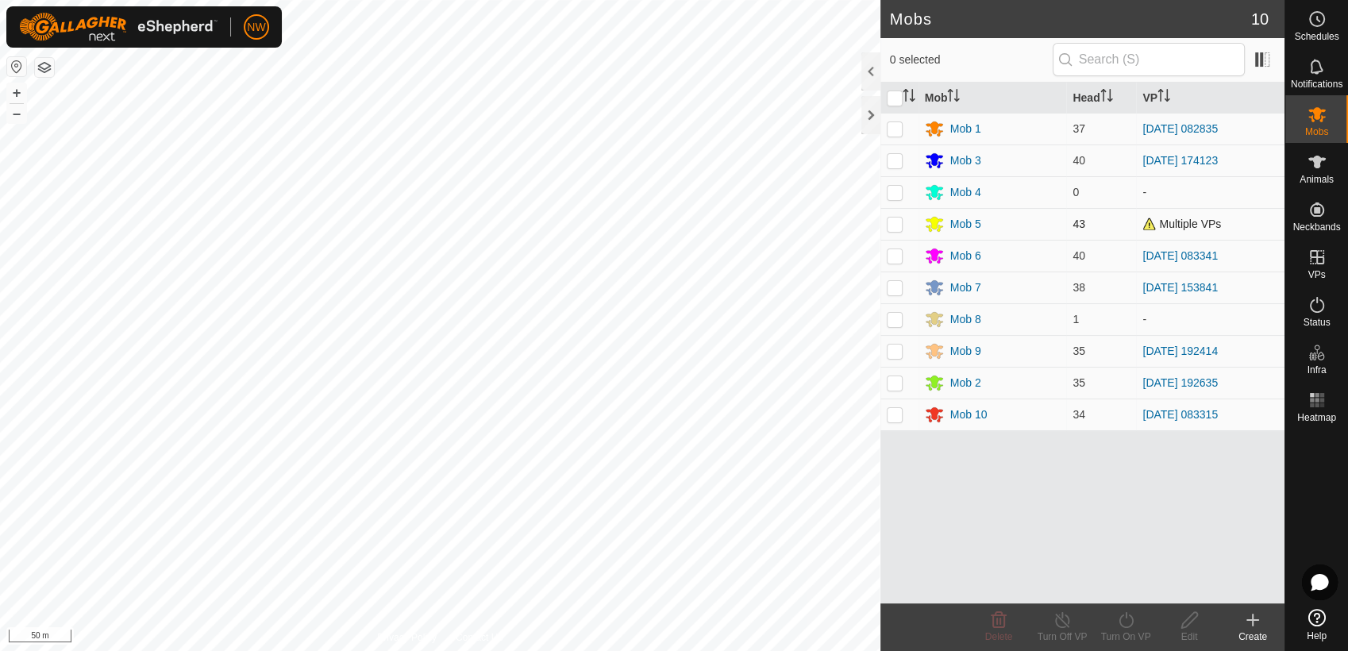
drag, startPoint x: 898, startPoint y: 223, endPoint x: 910, endPoint y: 238, distance: 19.2
click at [901, 226] on p-checkbox at bounding box center [895, 224] width 16 height 13
checkbox input "true"
click at [1130, 616] on icon at bounding box center [1126, 620] width 14 height 16
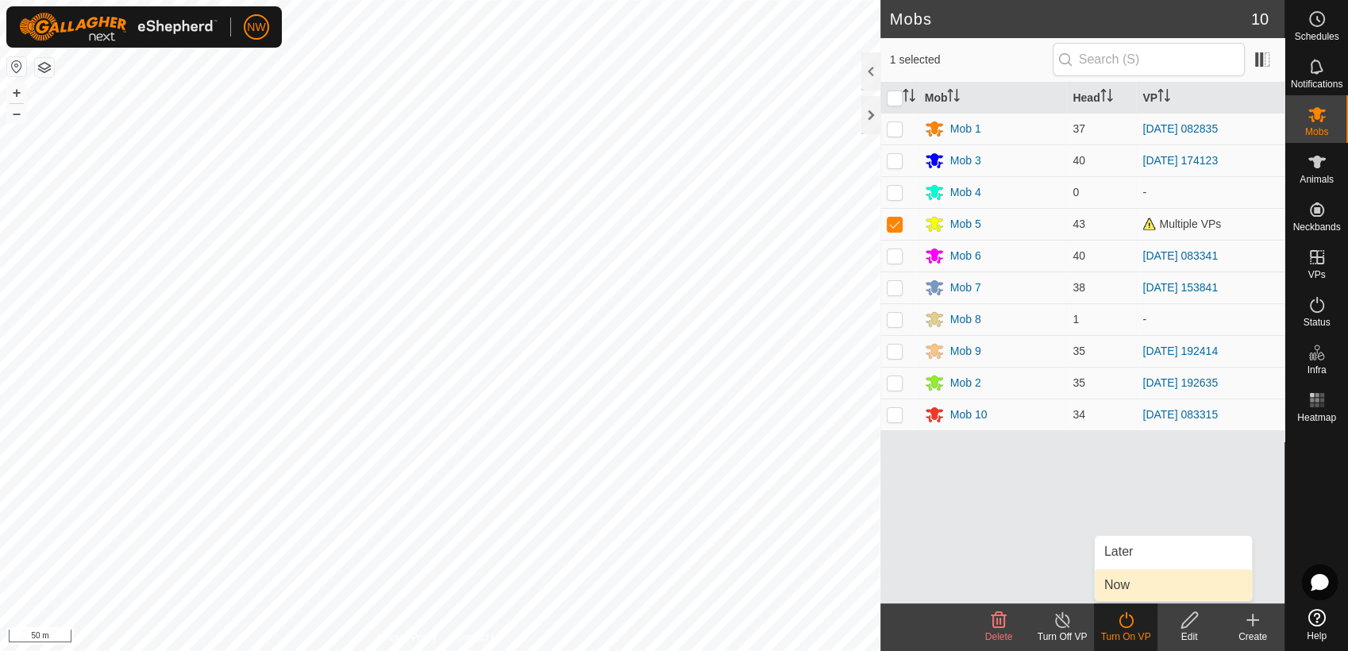
click at [1128, 585] on link "Now" at bounding box center [1173, 585] width 157 height 32
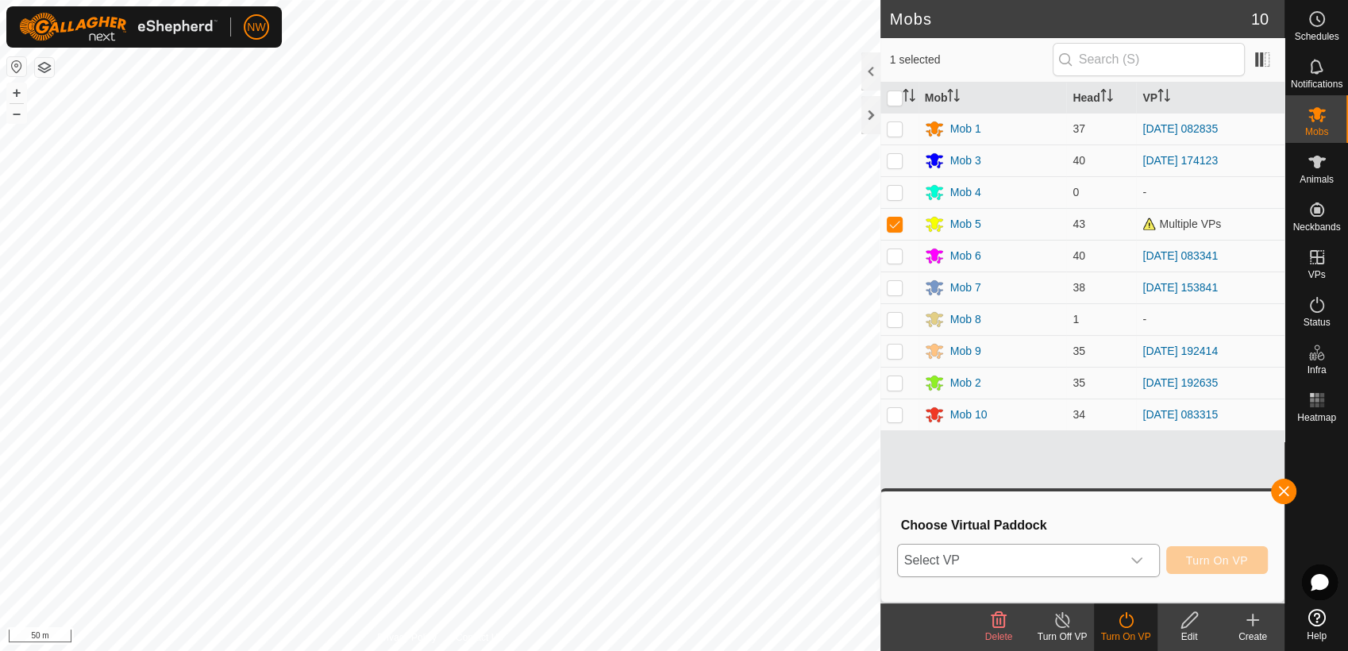
click at [1143, 557] on icon "dropdown trigger" at bounding box center [1137, 560] width 11 height 6
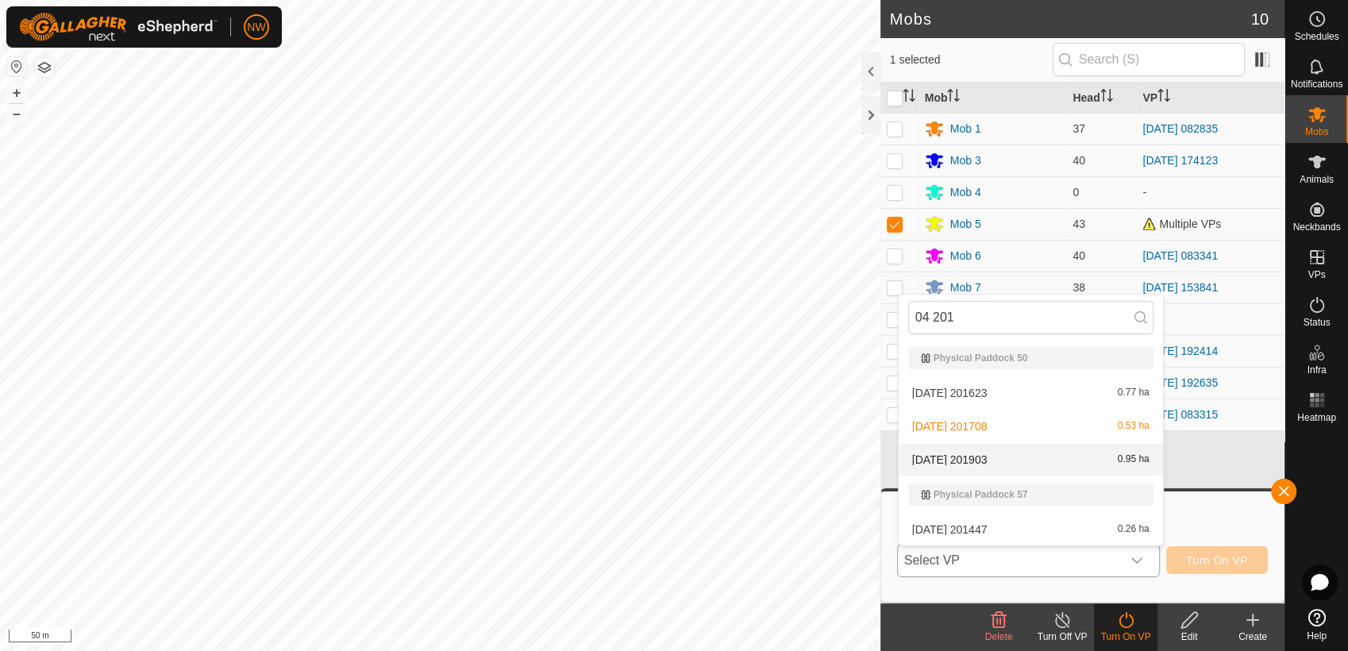
type input "04 201"
click at [977, 456] on li "[DATE] 201903 0.95 ha" at bounding box center [1031, 460] width 264 height 32
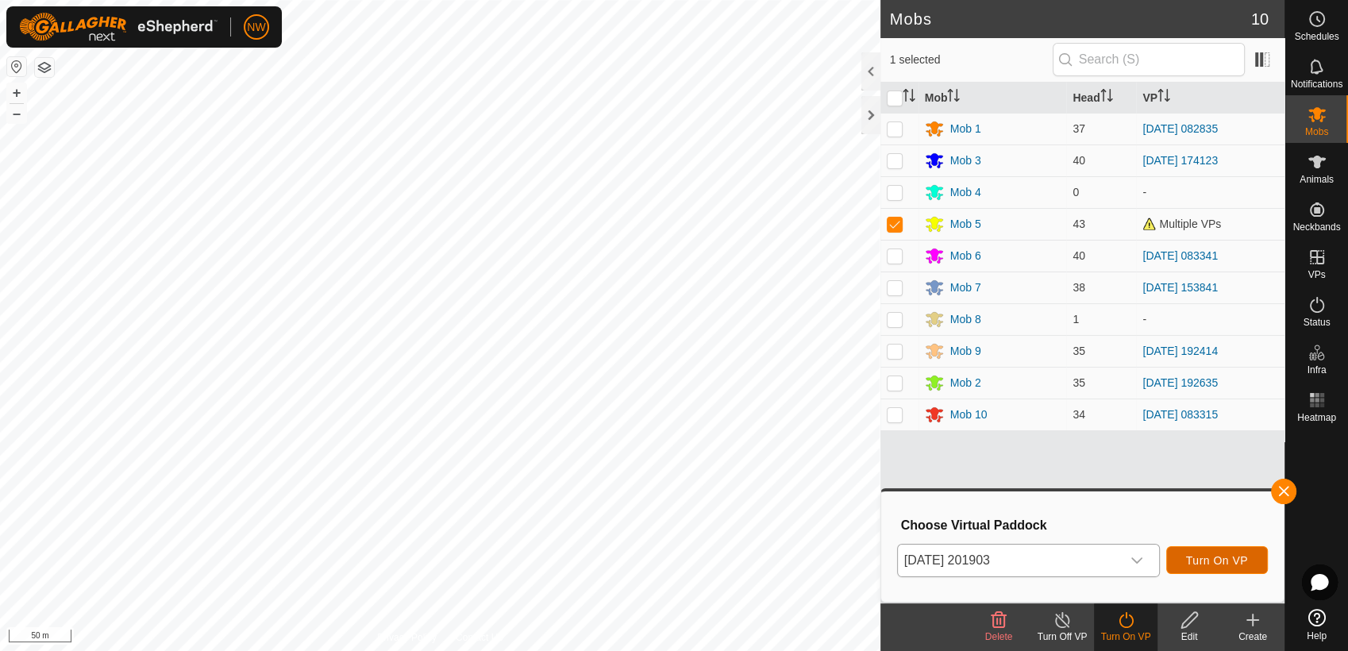
click at [1212, 554] on span "Turn On VP" at bounding box center [1217, 560] width 62 height 13
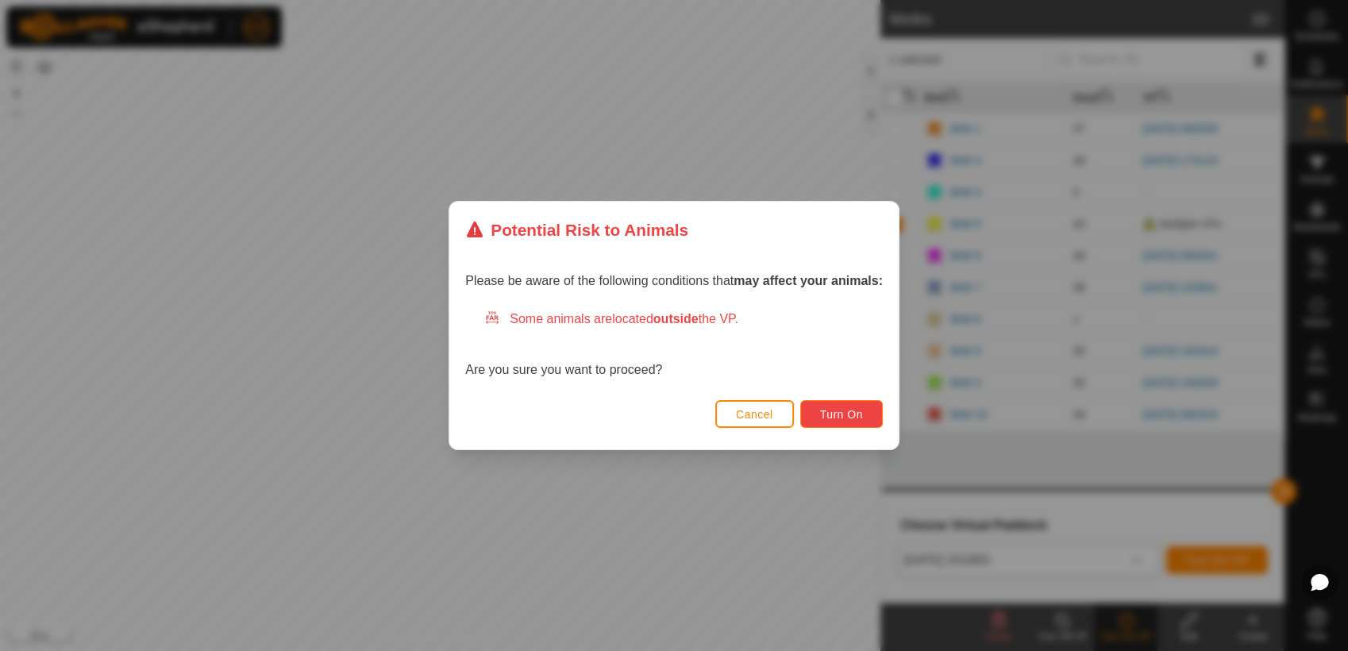
click at [846, 406] on button "Turn On" at bounding box center [841, 414] width 83 height 28
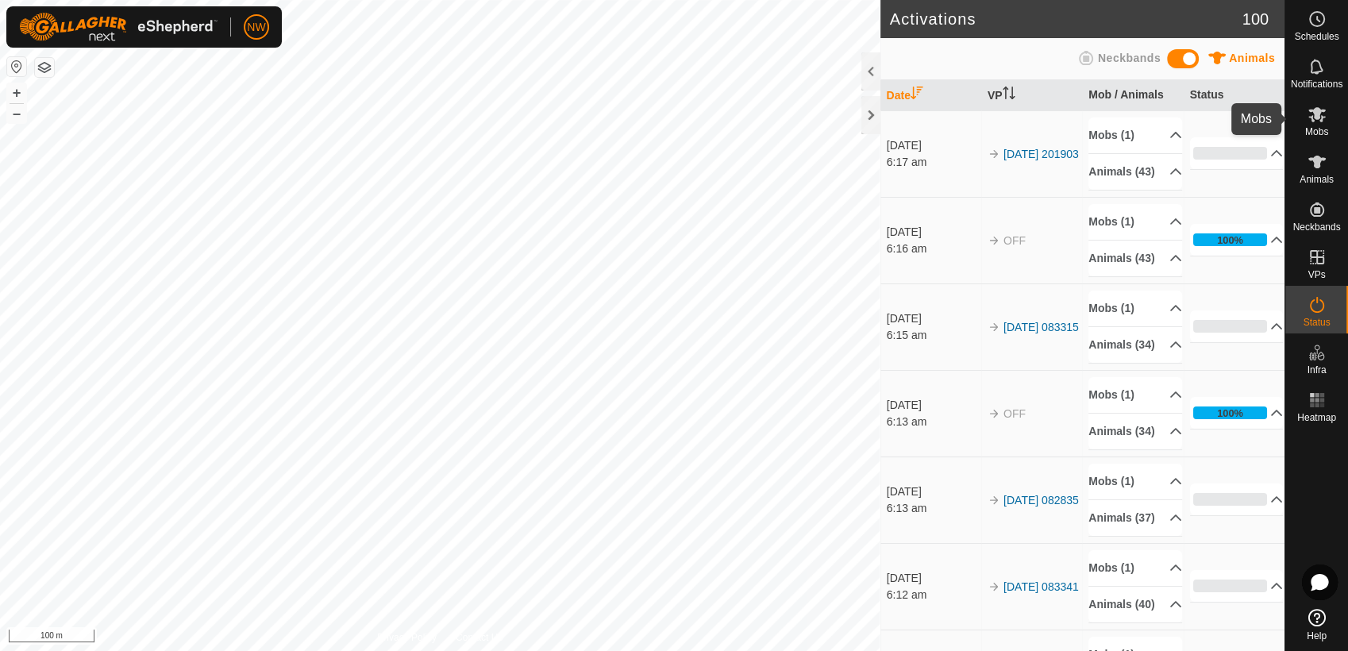
click at [1320, 118] on icon at bounding box center [1317, 114] width 19 height 19
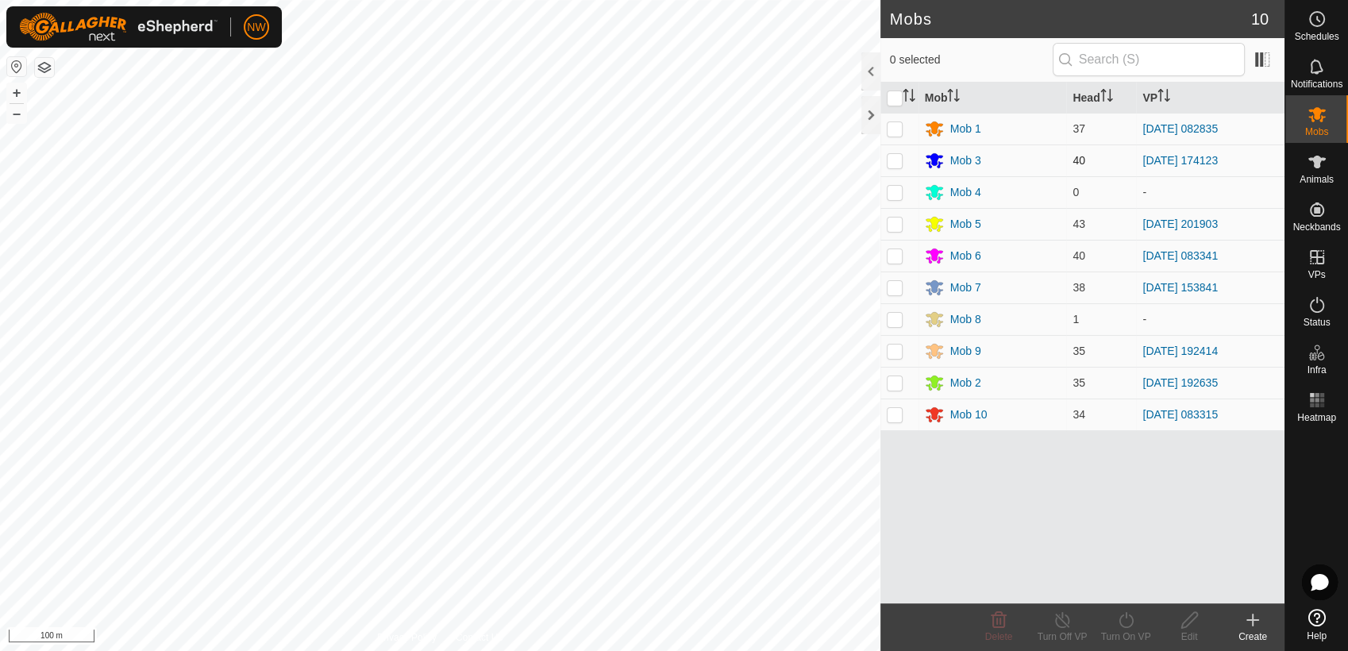
drag, startPoint x: 893, startPoint y: 157, endPoint x: 898, endPoint y: 166, distance: 9.9
click at [893, 158] on p-checkbox at bounding box center [895, 160] width 16 height 13
checkbox input "true"
click at [1127, 626] on icon at bounding box center [1126, 620] width 20 height 19
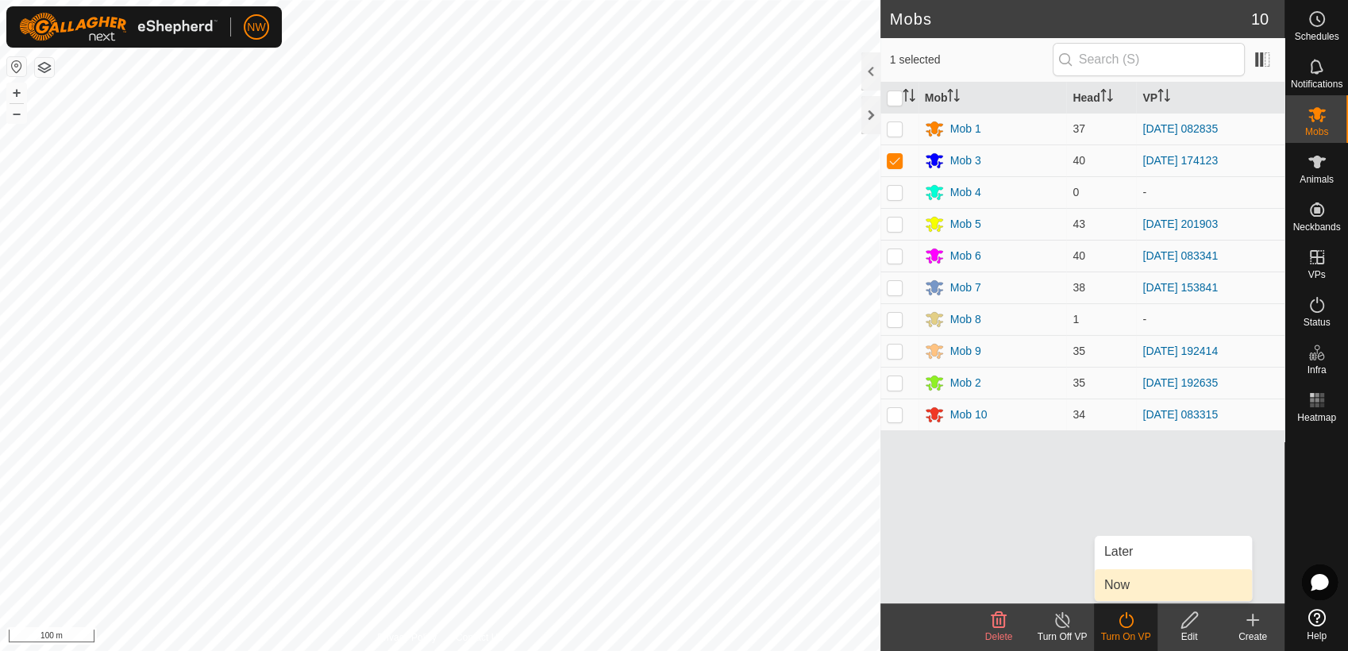
click at [1118, 583] on link "Now" at bounding box center [1173, 585] width 157 height 32
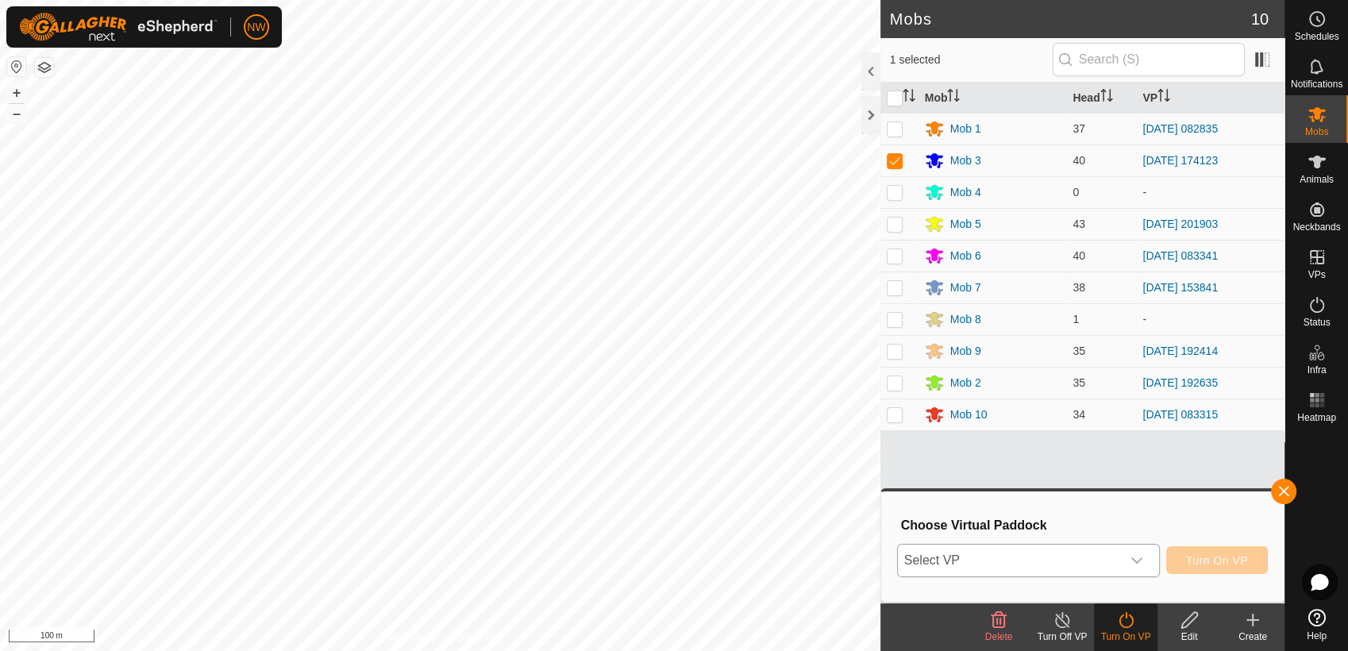
click at [1138, 557] on icon "dropdown trigger" at bounding box center [1137, 560] width 13 height 13
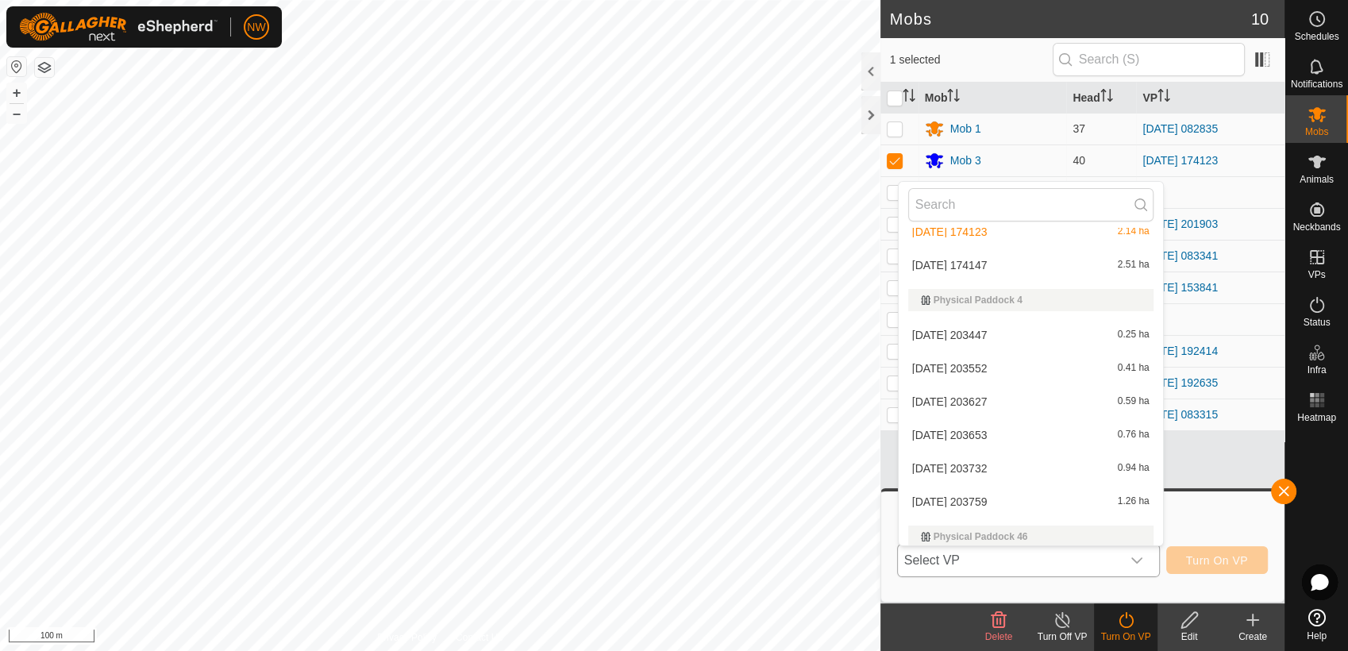
scroll to position [10284, 0]
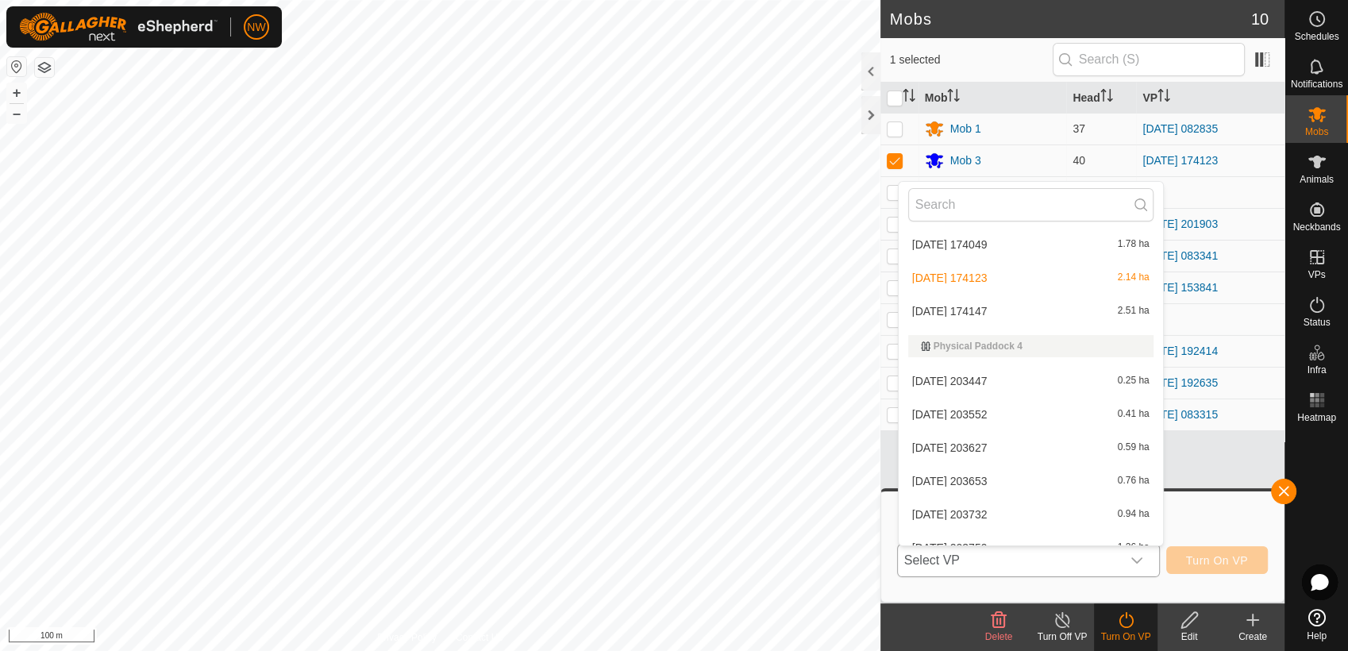
click at [953, 303] on li "[DATE] 174147 2.51 ha" at bounding box center [1031, 311] width 264 height 32
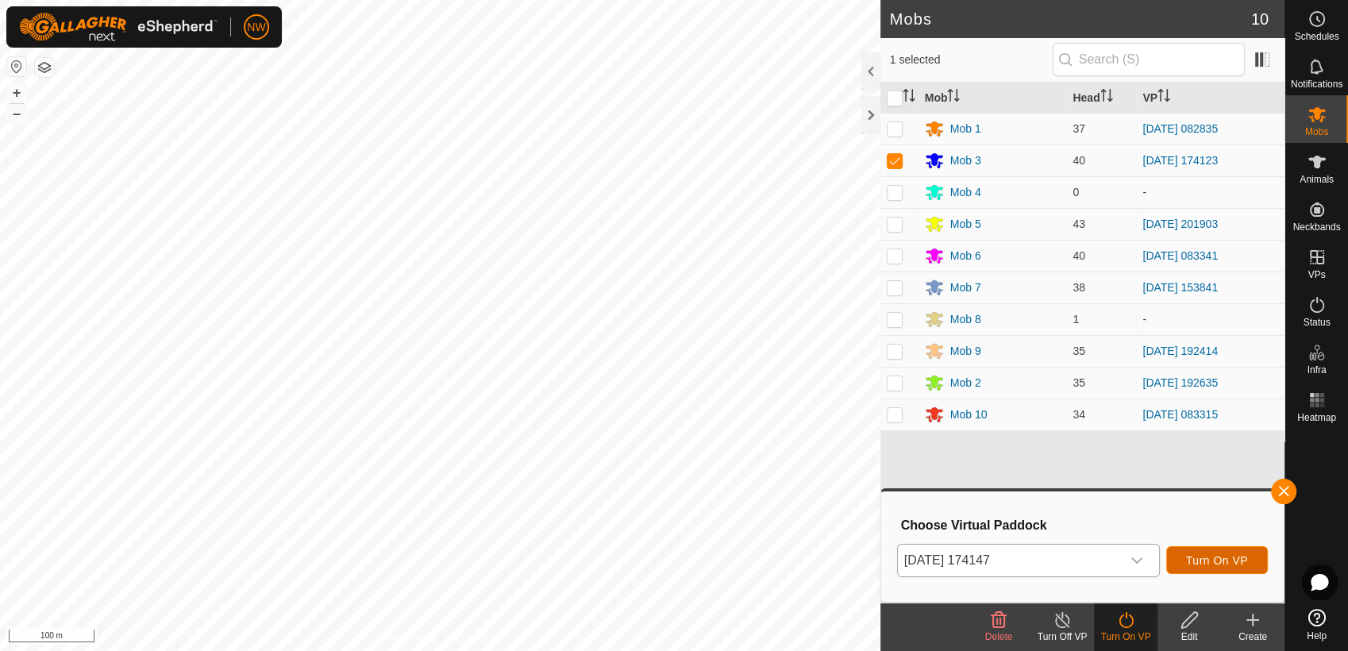
click at [1210, 557] on span "Turn On VP" at bounding box center [1217, 560] width 62 height 13
